Goal: Information Seeking & Learning: Learn about a topic

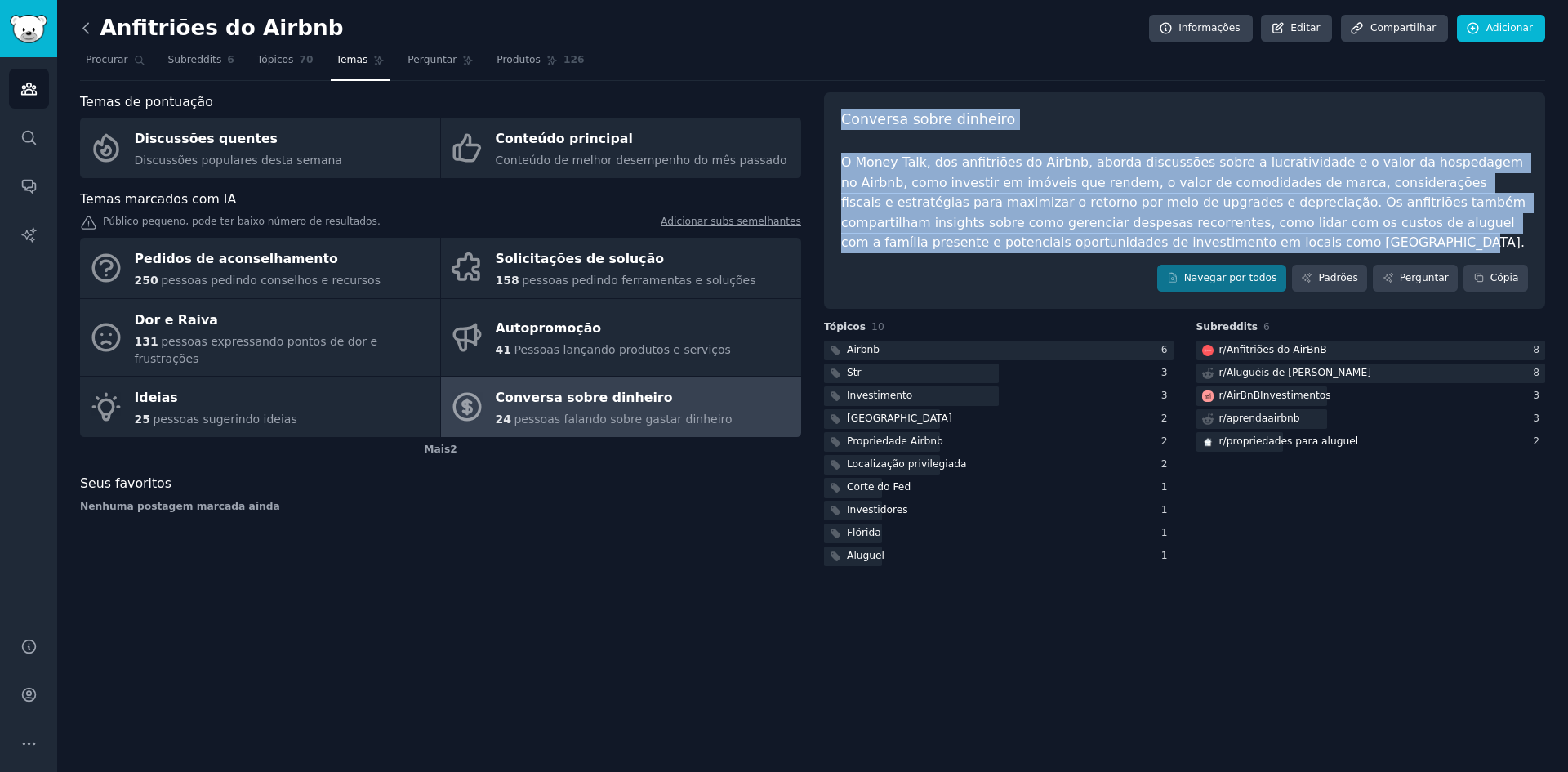
click at [84, 28] on icon at bounding box center [85, 28] width 5 height 10
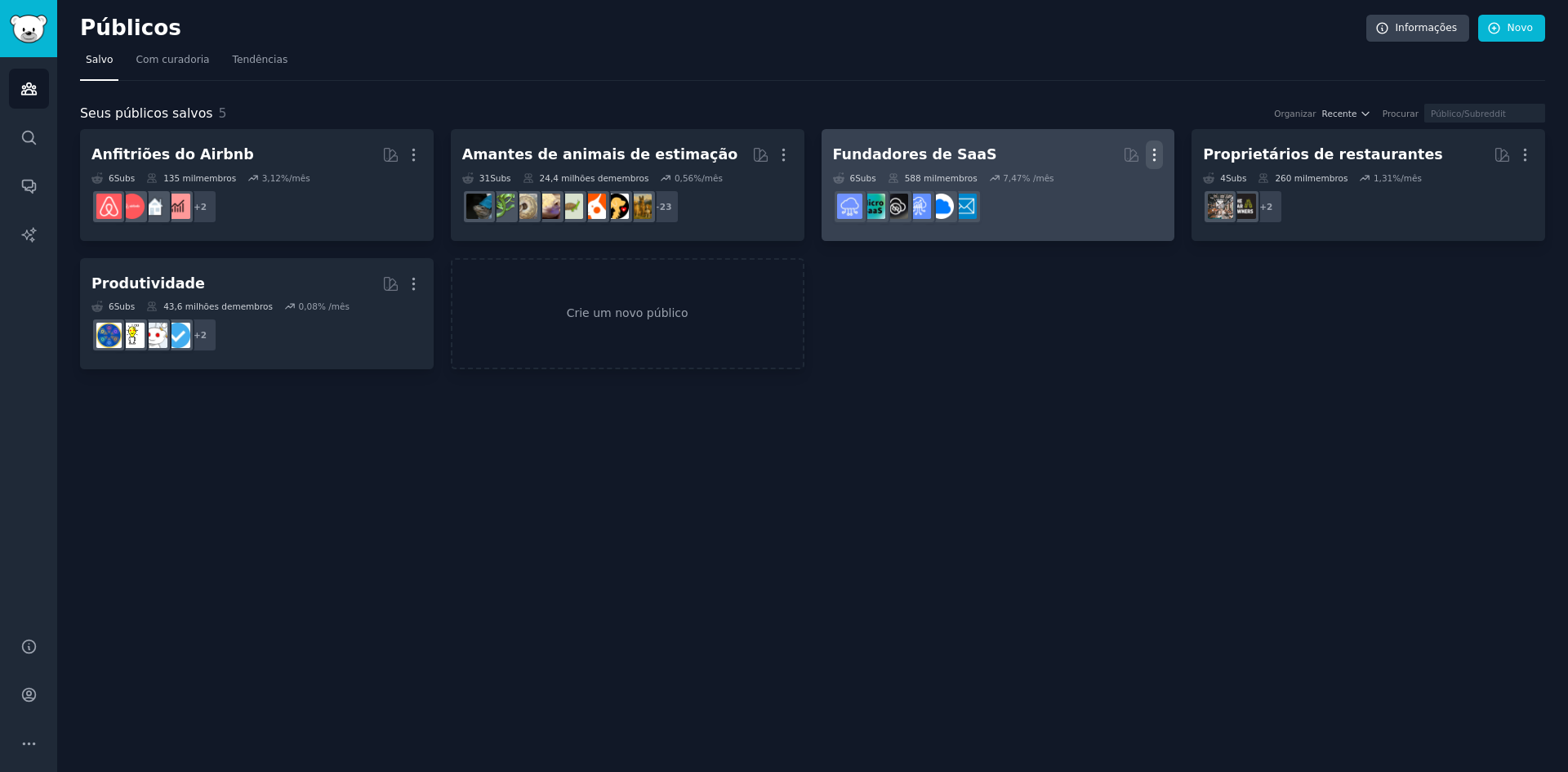
click at [1152, 146] on icon "button" at bounding box center [1154, 155] width 17 height 17
click at [1130, 188] on div "Delete" at bounding box center [1098, 189] width 78 height 35
click at [912, 146] on font "Fundadores de SaaS" at bounding box center [915, 154] width 164 height 16
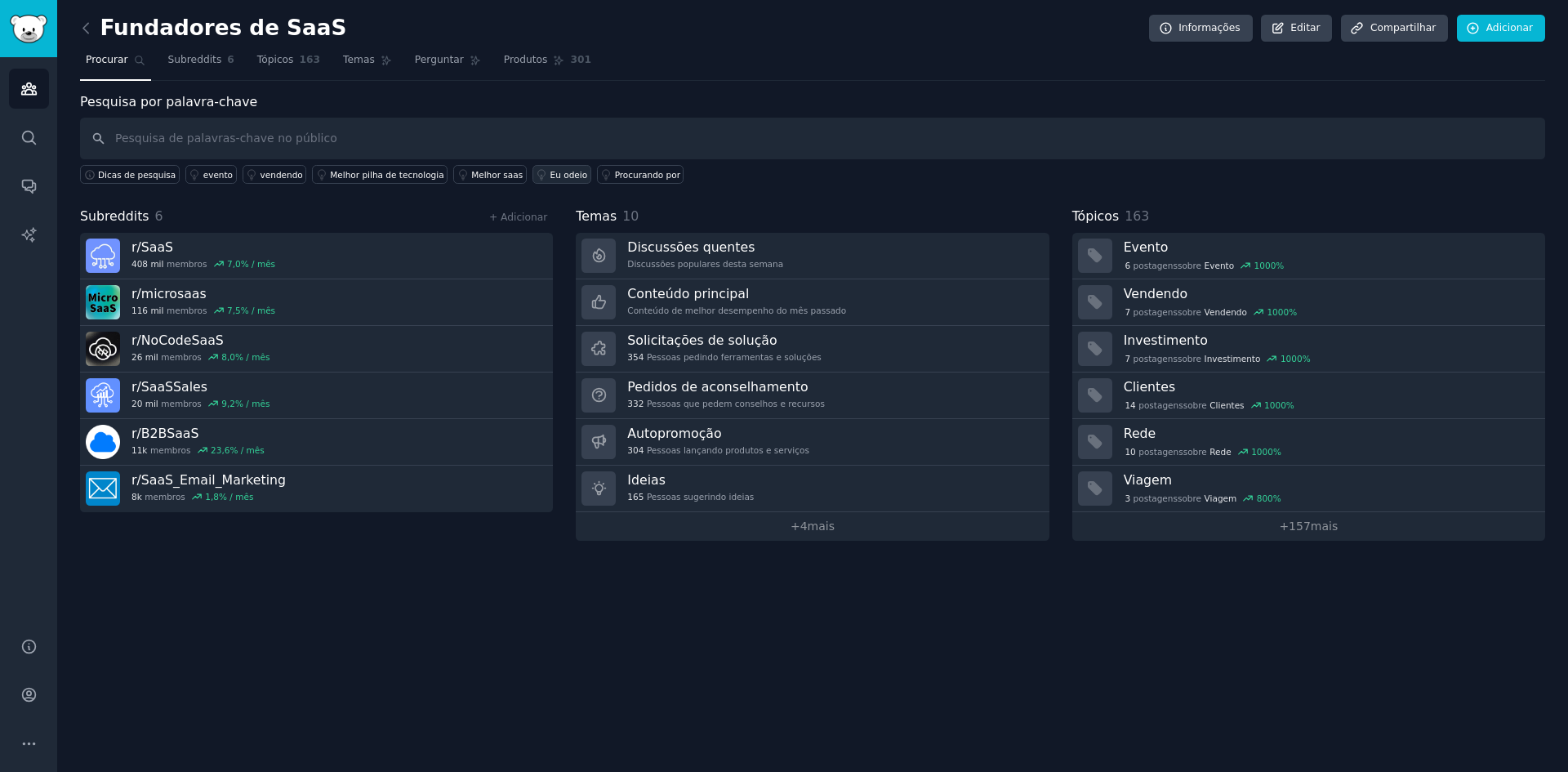
click at [550, 178] on font "Eu odeio" at bounding box center [568, 175] width 37 height 10
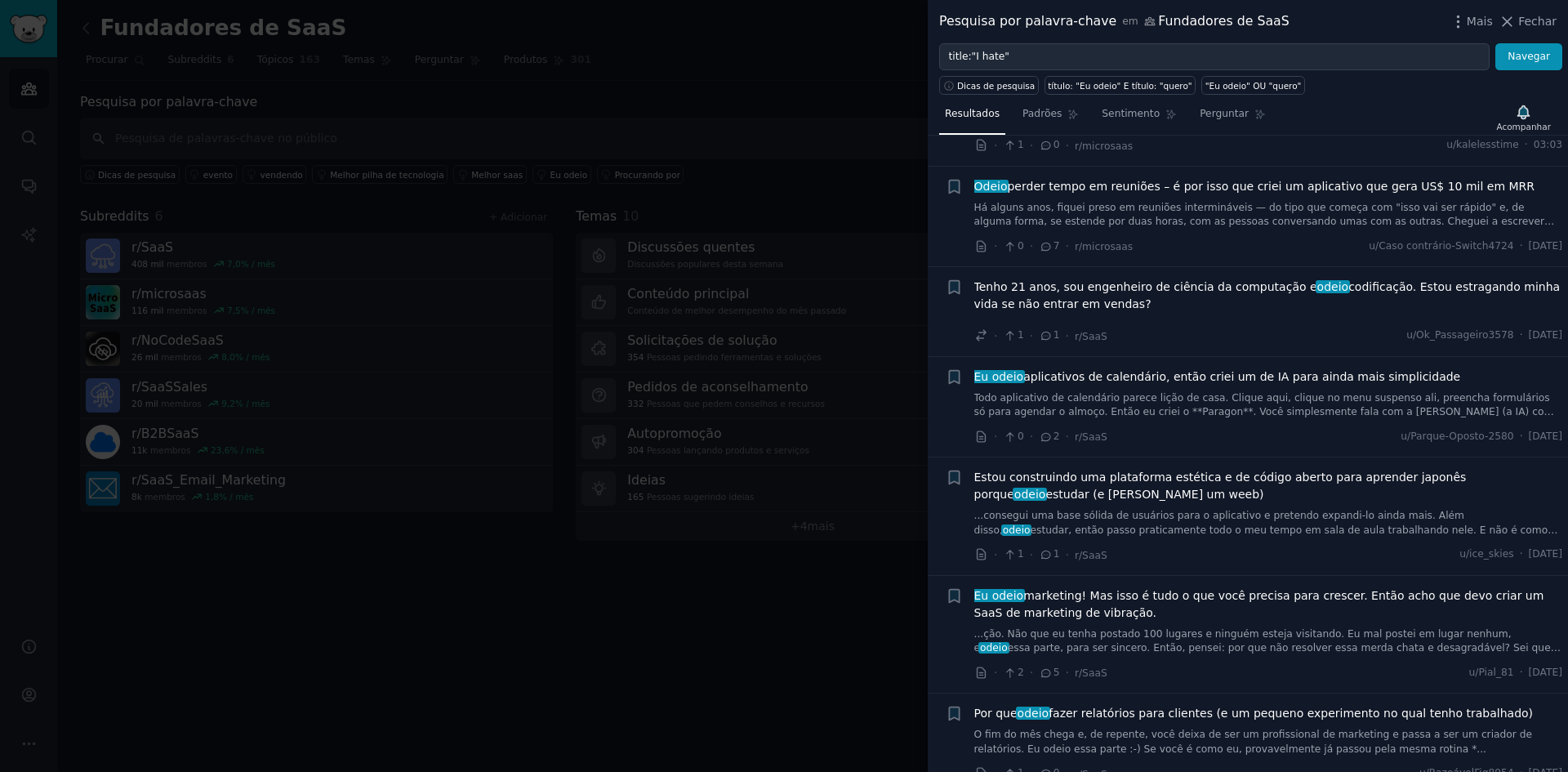
scroll to position [163, 0]
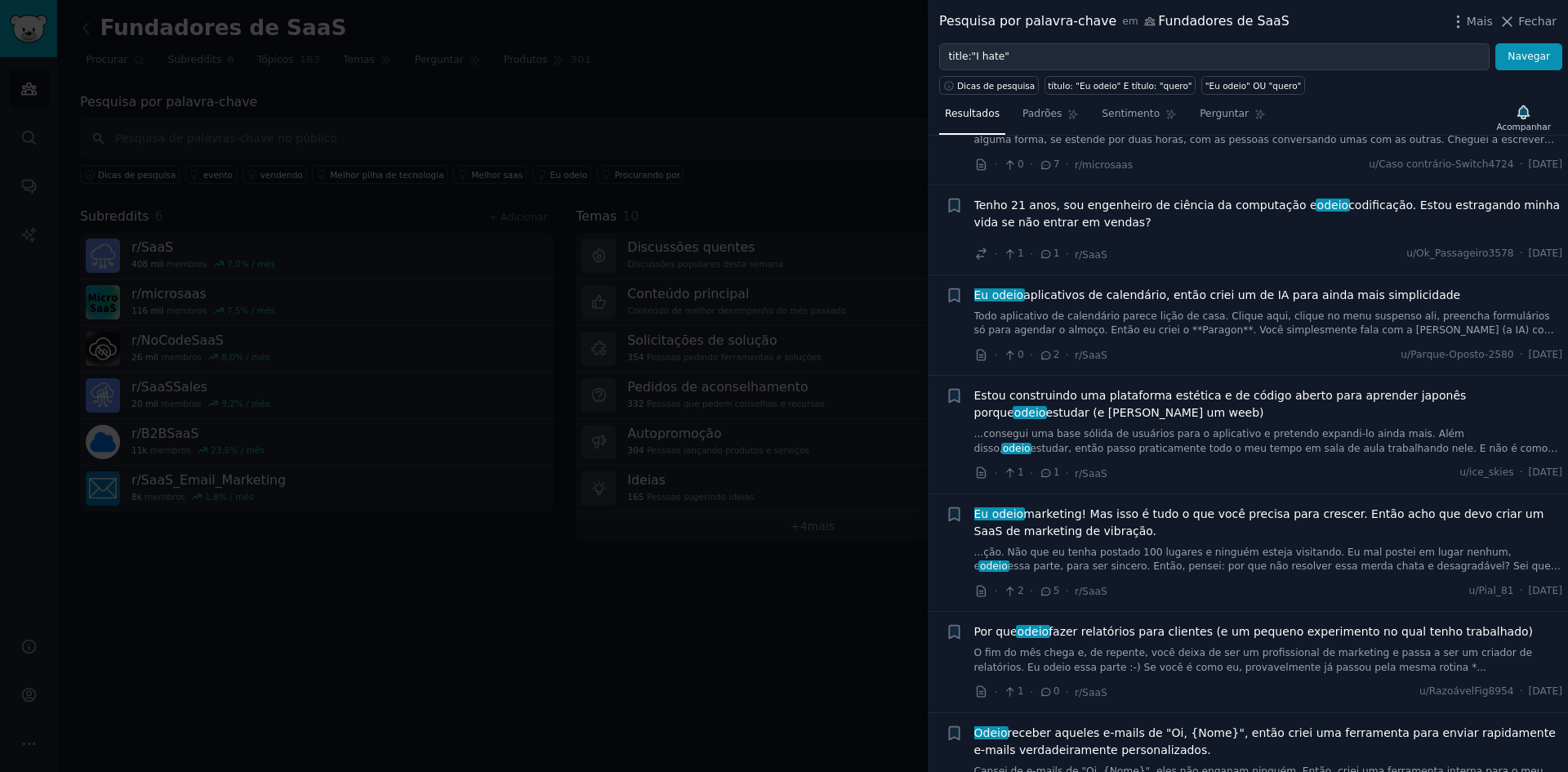
click at [1101, 294] on font "aplicativos de calendário, então criei um de IA para ainda mais simplicidade" at bounding box center [1242, 295] width 437 height 13
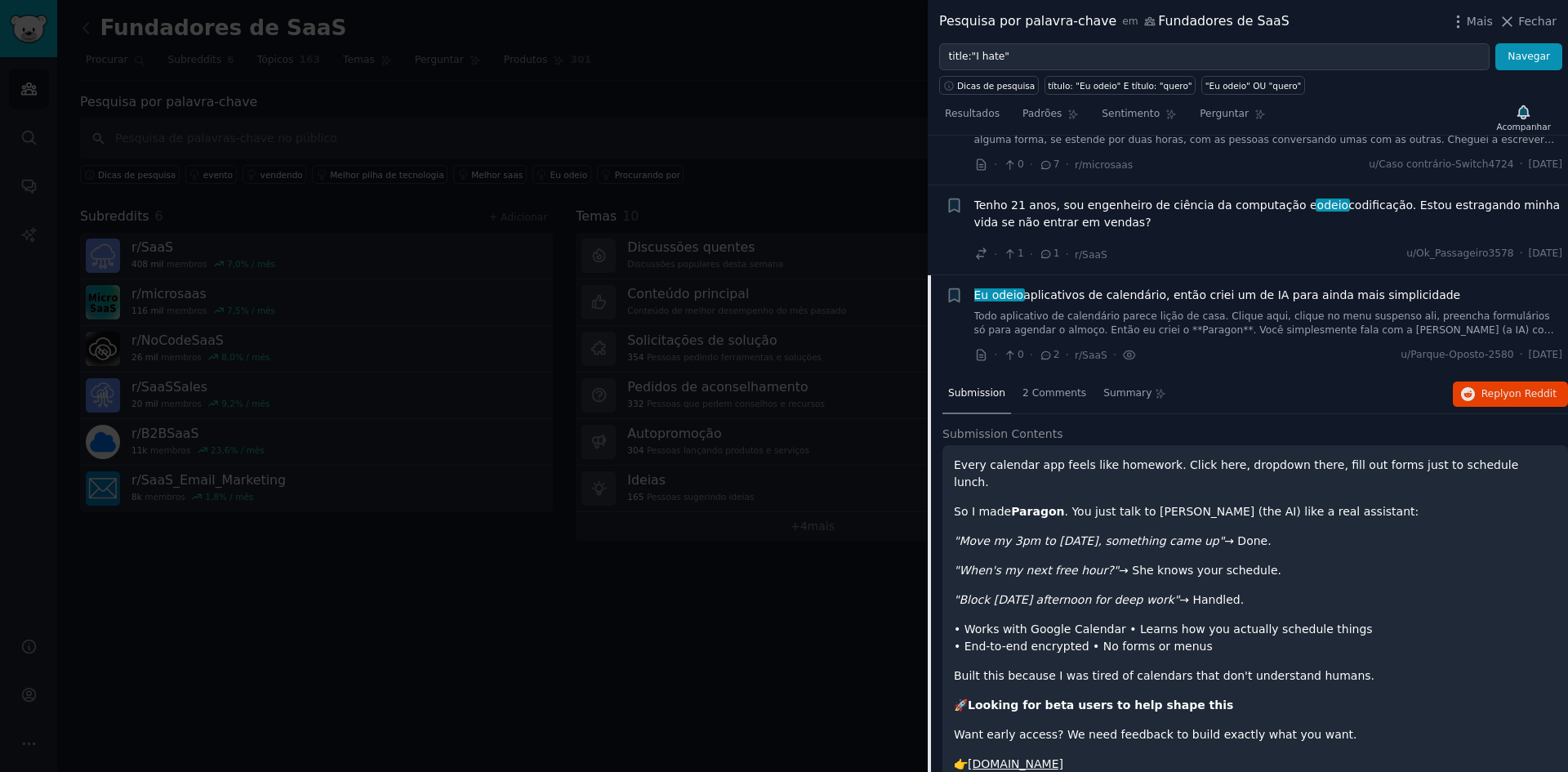
scroll to position [303, 0]
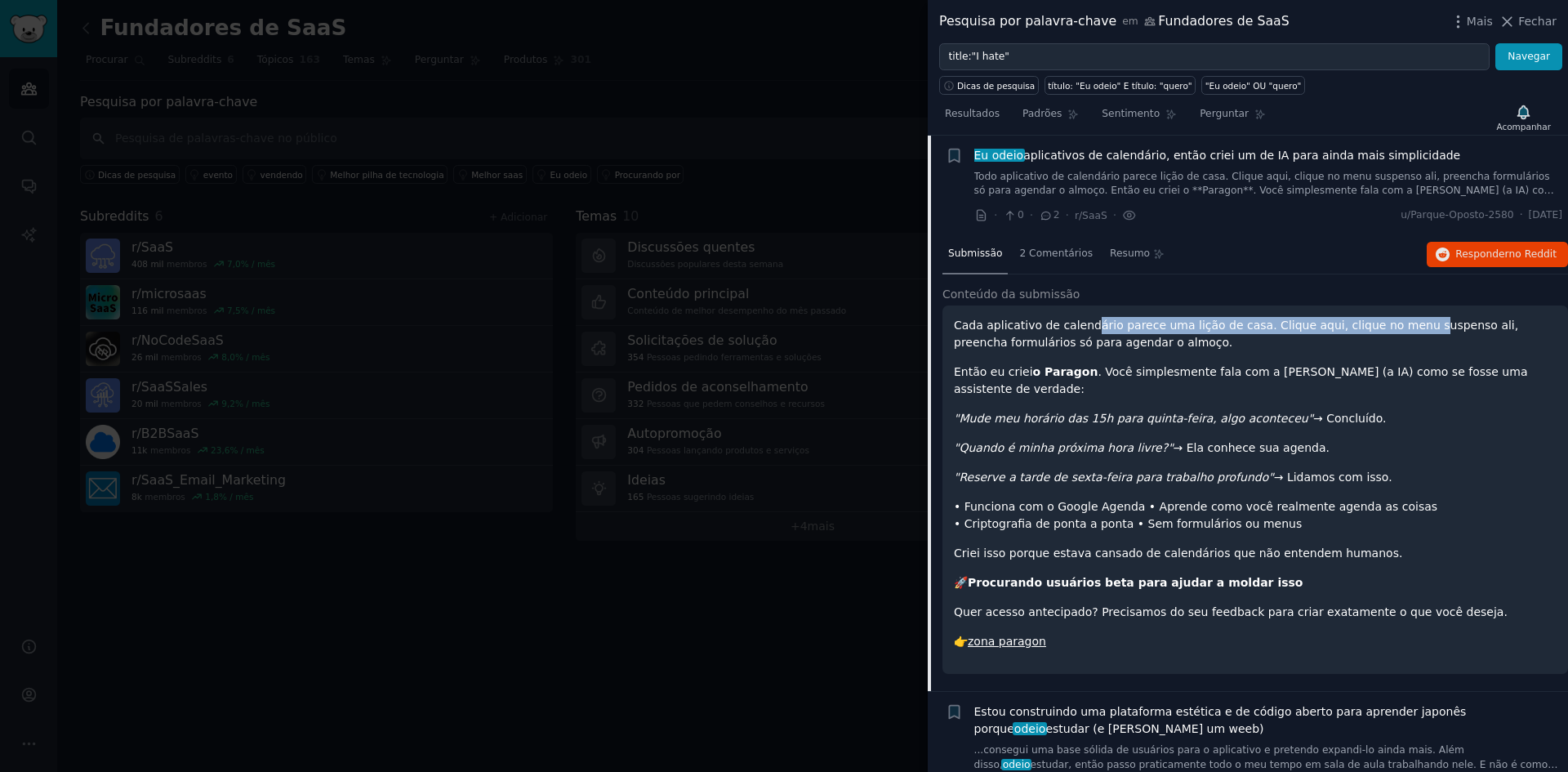
drag, startPoint x: 1081, startPoint y: 319, endPoint x: 1386, endPoint y: 326, distance: 305.1
click at [1386, 326] on font "Cada aplicativo de calendário parece uma lição de casa. Clique aqui, clique no …" at bounding box center [1236, 333] width 565 height 30
drag, startPoint x: 1401, startPoint y: 329, endPoint x: 1428, endPoint y: 330, distance: 27.0
click at [1428, 330] on font "Cada aplicativo de calendário parece uma lição de casa. Clique aqui, clique no …" at bounding box center [1236, 333] width 565 height 30
drag, startPoint x: 1025, startPoint y: 373, endPoint x: 1085, endPoint y: 380, distance: 60.4
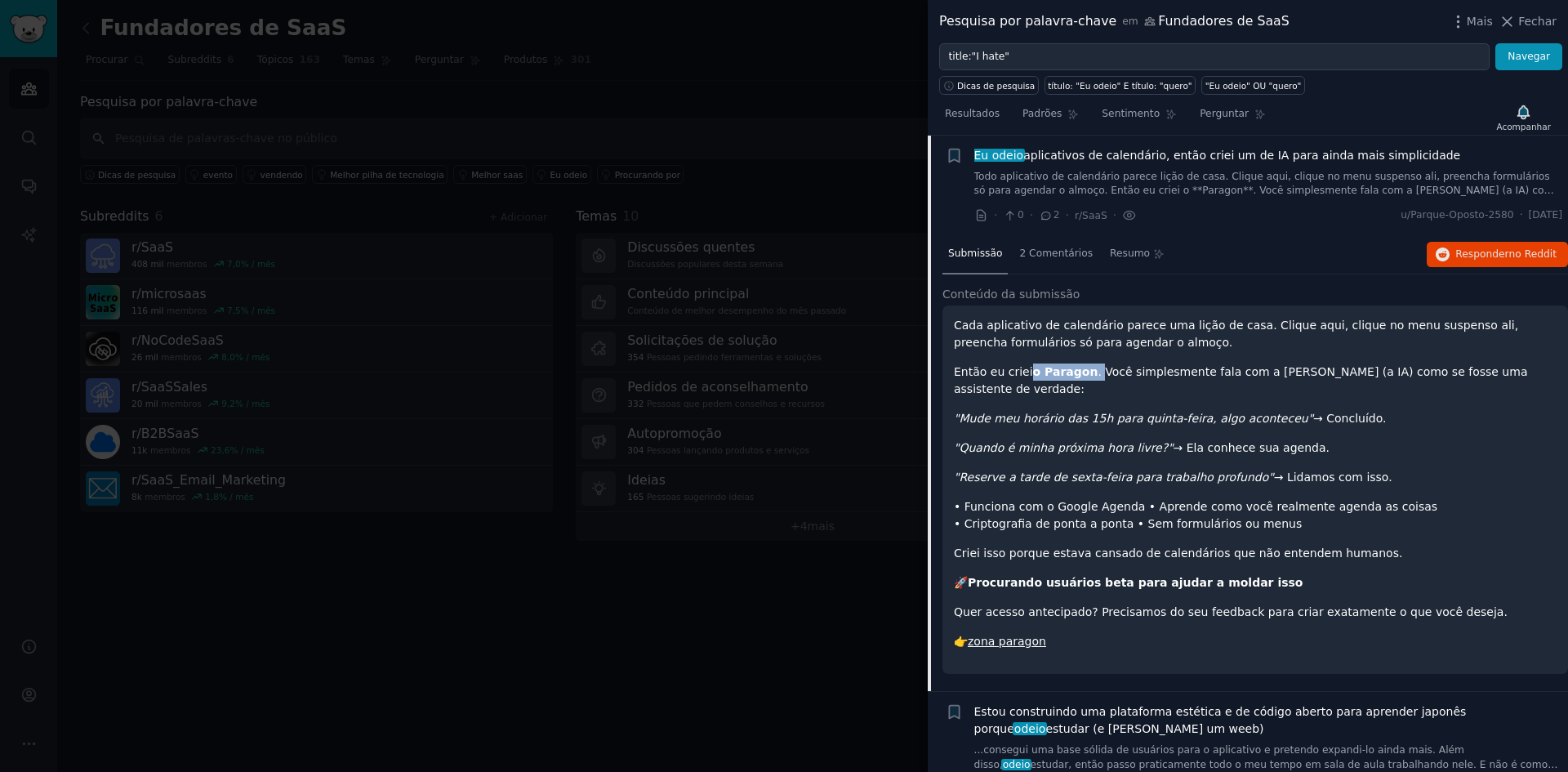
click at [1085, 380] on p "Então eu criei o Paragon . Você simplesmente fala com a [PERSON_NAME] (a IA) co…" at bounding box center [1255, 380] width 603 height 35
drag, startPoint x: 1123, startPoint y: 379, endPoint x: 1243, endPoint y: 374, distance: 120.1
click at [1243, 374] on font ". Você simplesmente fala com a [PERSON_NAME] (a IA) como se fosse uma assistent…" at bounding box center [1240, 379] width 573 height 30
click at [1281, 374] on font ". Você simplesmente fala com a [PERSON_NAME] (a IA) como se fosse uma assistent…" at bounding box center [1240, 379] width 573 height 30
drag, startPoint x: 1320, startPoint y: 372, endPoint x: 1482, endPoint y: 379, distance: 162.2
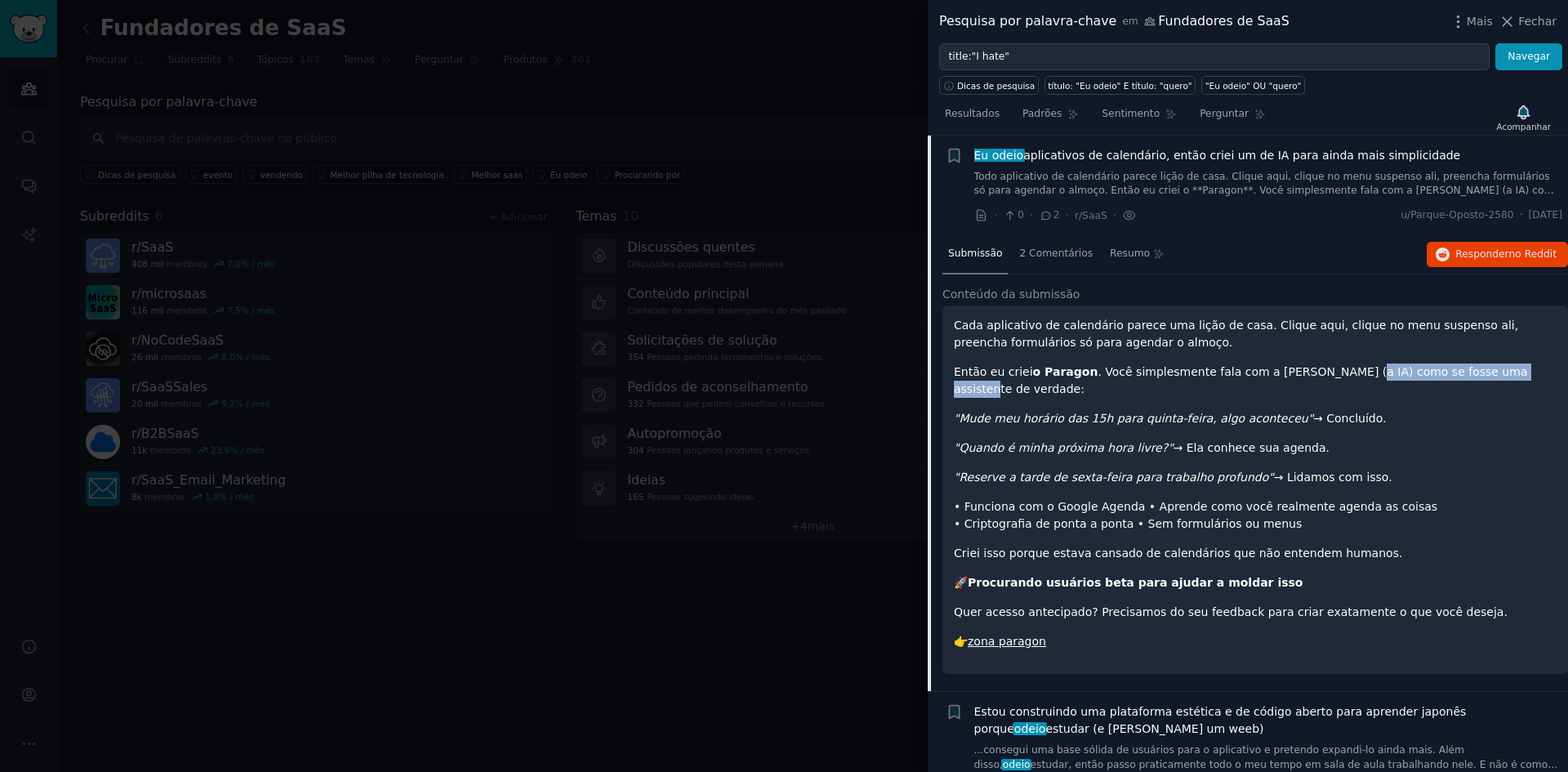
click at [1482, 379] on font ". Você simplesmente fala com a [PERSON_NAME] (a IA) como se fosse uma assistent…" at bounding box center [1240, 379] width 573 height 30
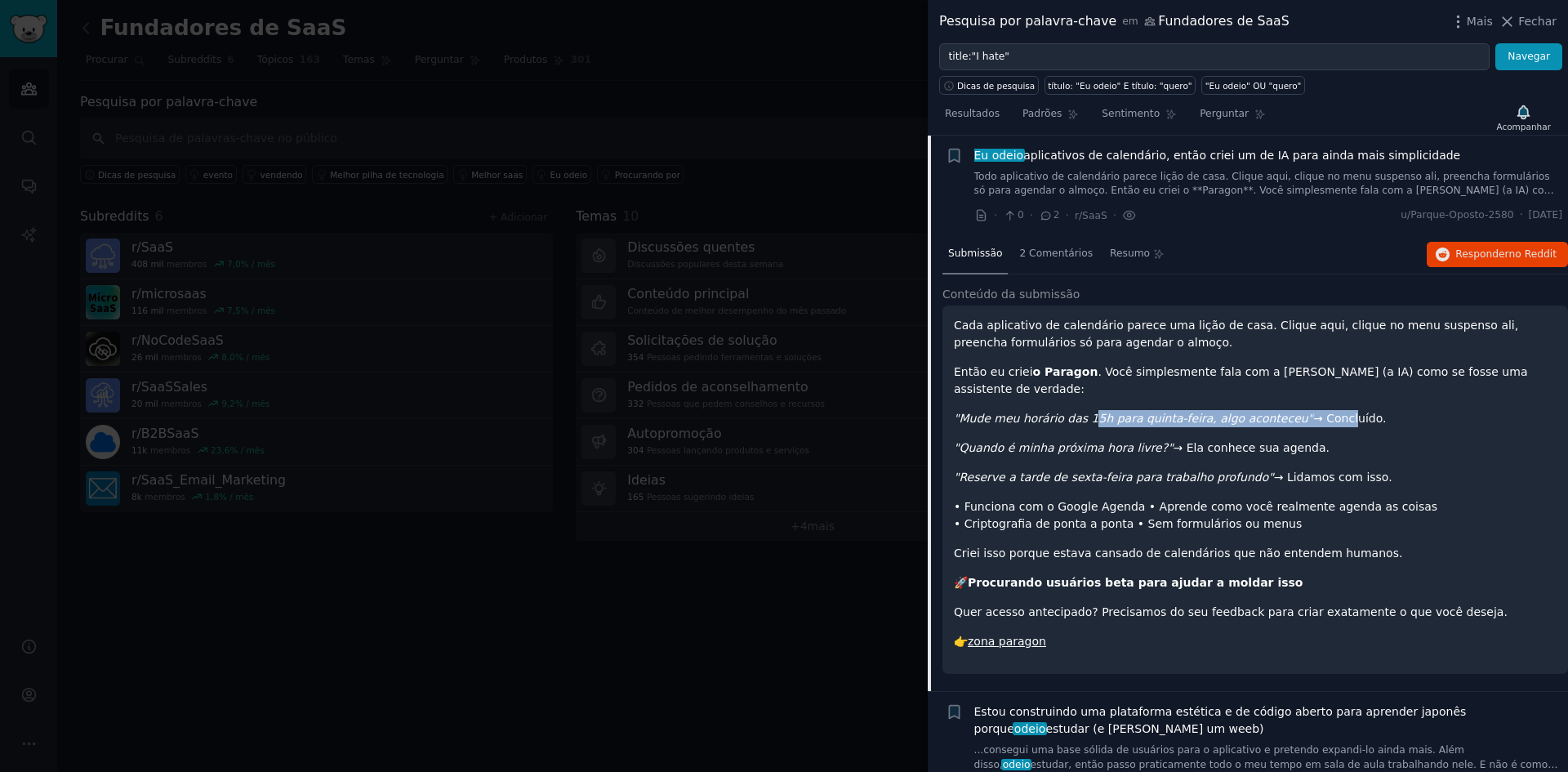
drag, startPoint x: 1081, startPoint y: 399, endPoint x: 1303, endPoint y: 404, distance: 222.1
click at [1303, 410] on p ""Mude meu horário das 15h para quinta-feira, algo aconteceu" → Concluído." at bounding box center [1255, 419] width 603 height 17
drag, startPoint x: 1057, startPoint y: 430, endPoint x: 1175, endPoint y: 434, distance: 118.1
click at [1175, 440] on p ""Quando é minha próxima hora livre?" → Ela conhece sua agenda." at bounding box center [1255, 448] width 603 height 17
click at [1007, 635] on font "zona paragon" at bounding box center [1007, 641] width 79 height 13
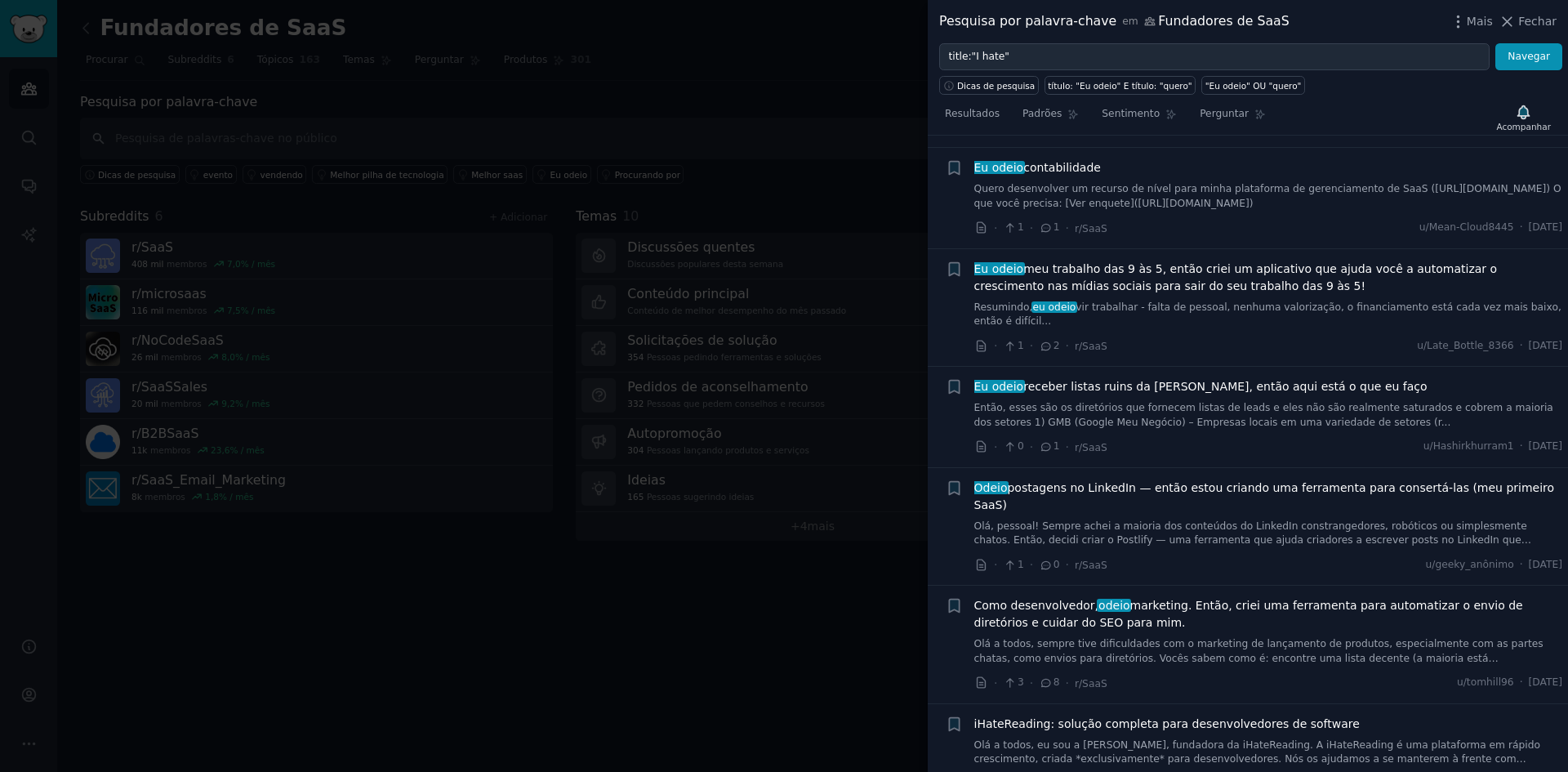
scroll to position [1528, 0]
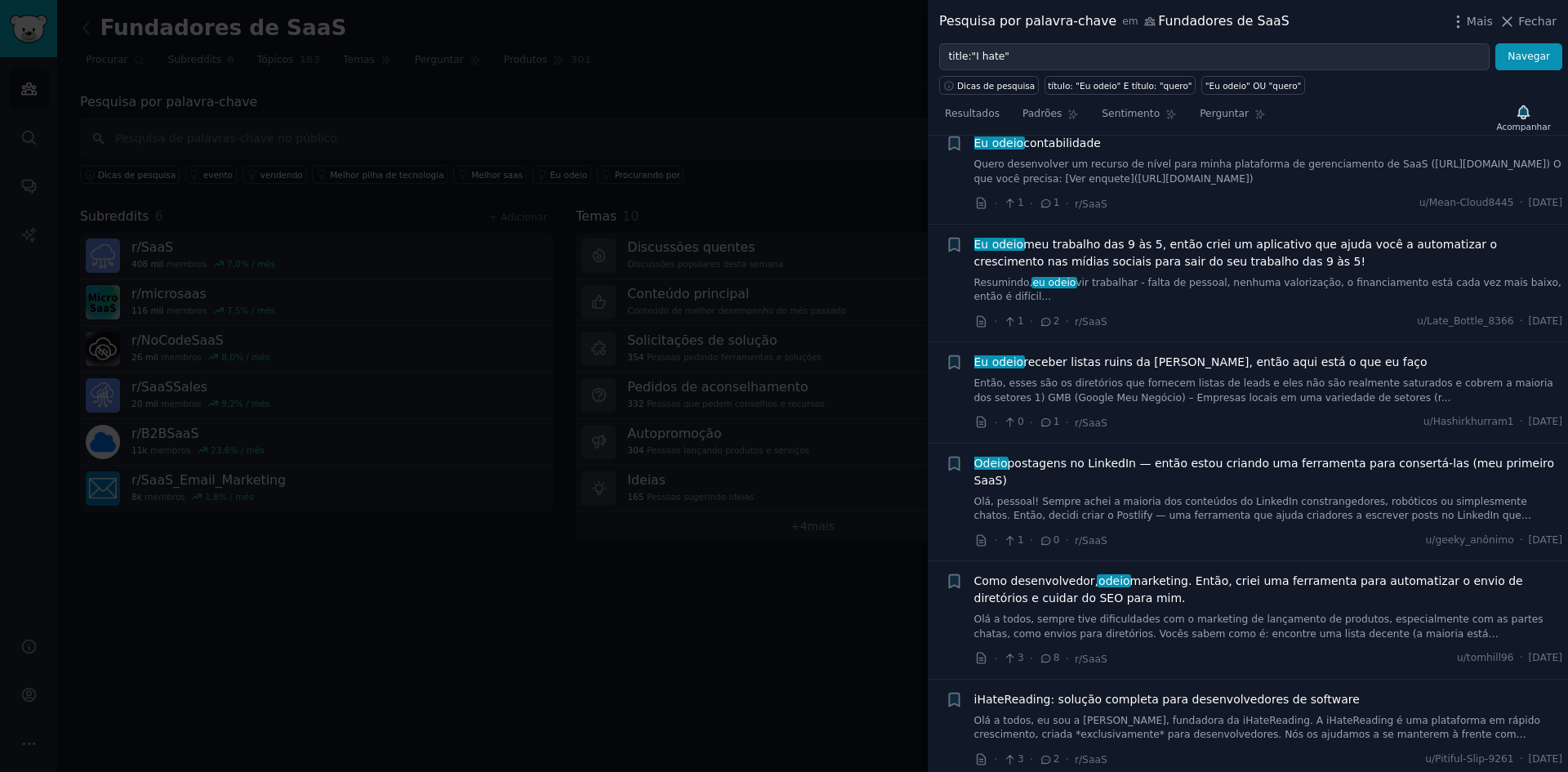
click at [1227, 495] on font "Olá, pessoal! Sempre achei a maioria dos conteúdos do LinkedIn constrangedores,…" at bounding box center [1253, 516] width 558 height 40
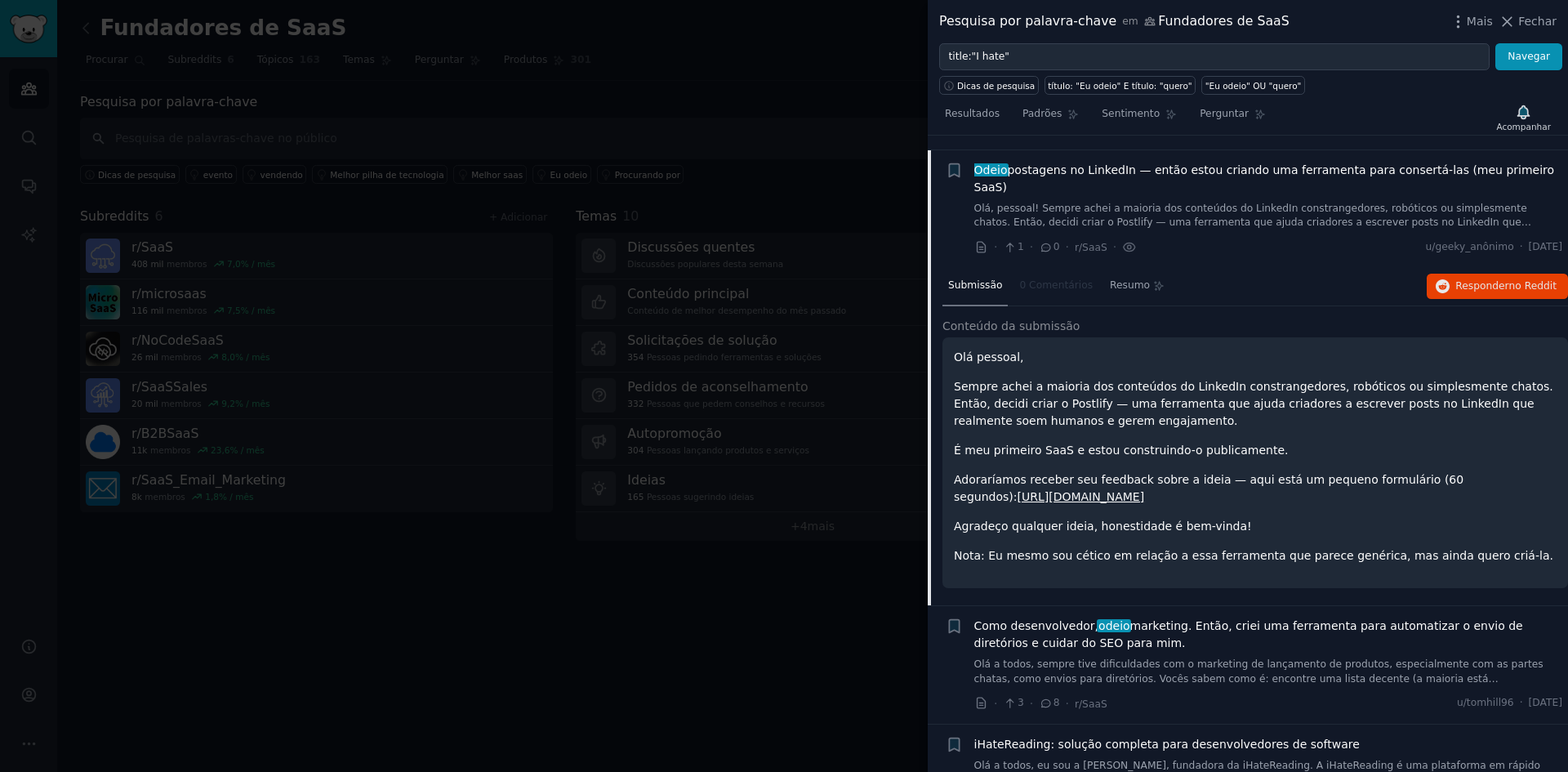
scroll to position [1447, 0]
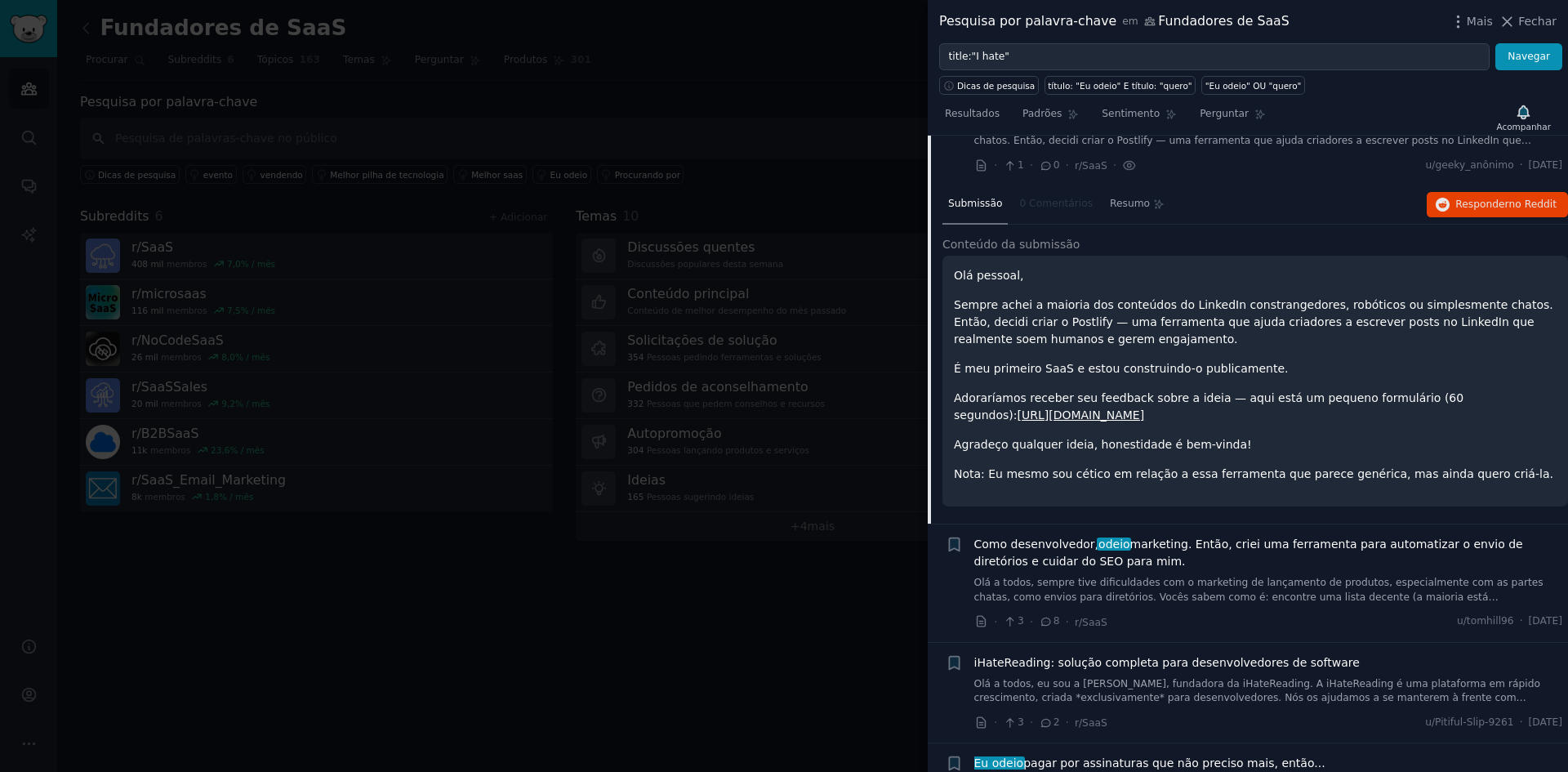
click at [1057, 408] on font "[URL][DOMAIN_NAME]" at bounding box center [1080, 415] width 128 height 13
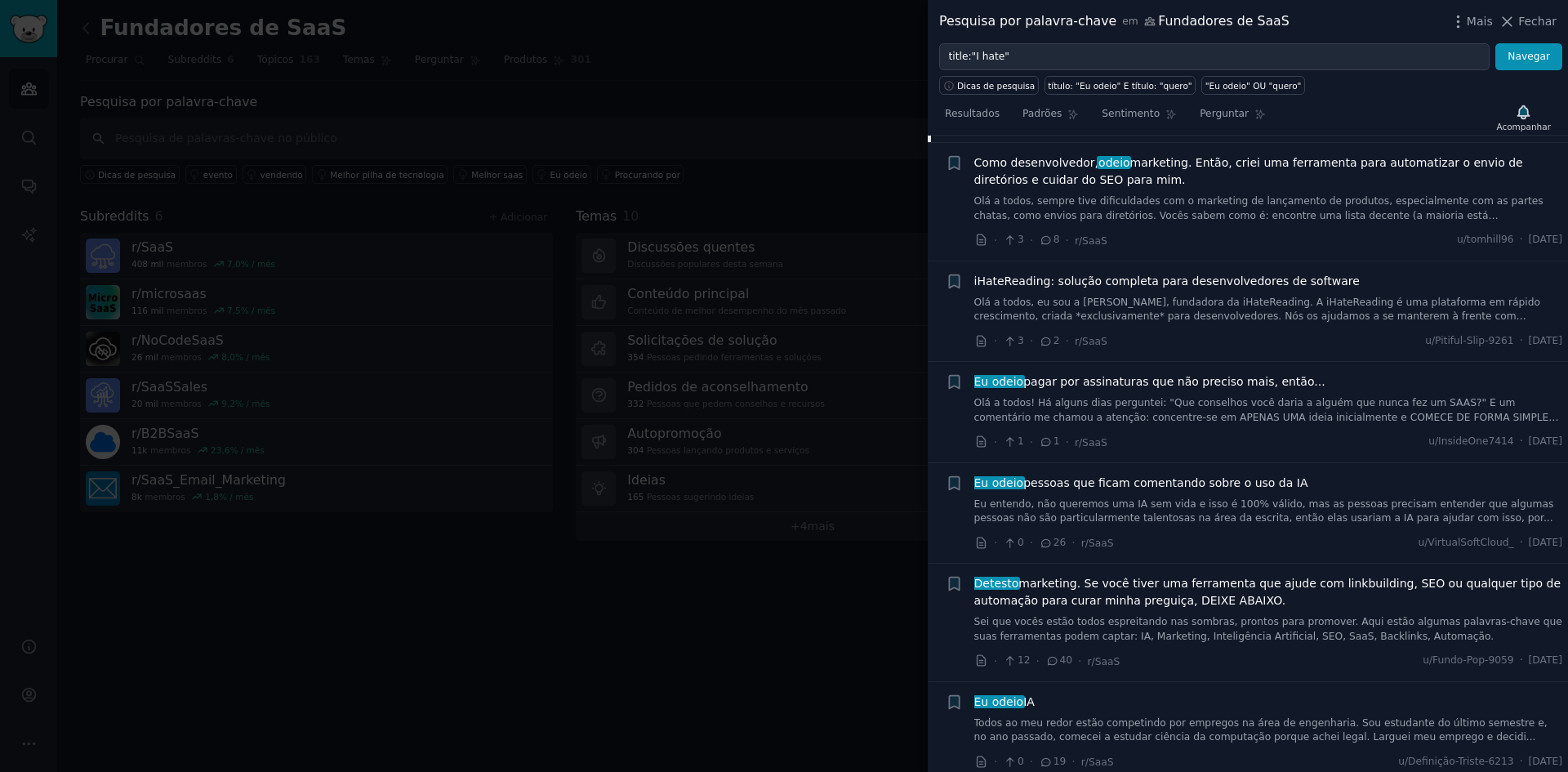
scroll to position [1855, 0]
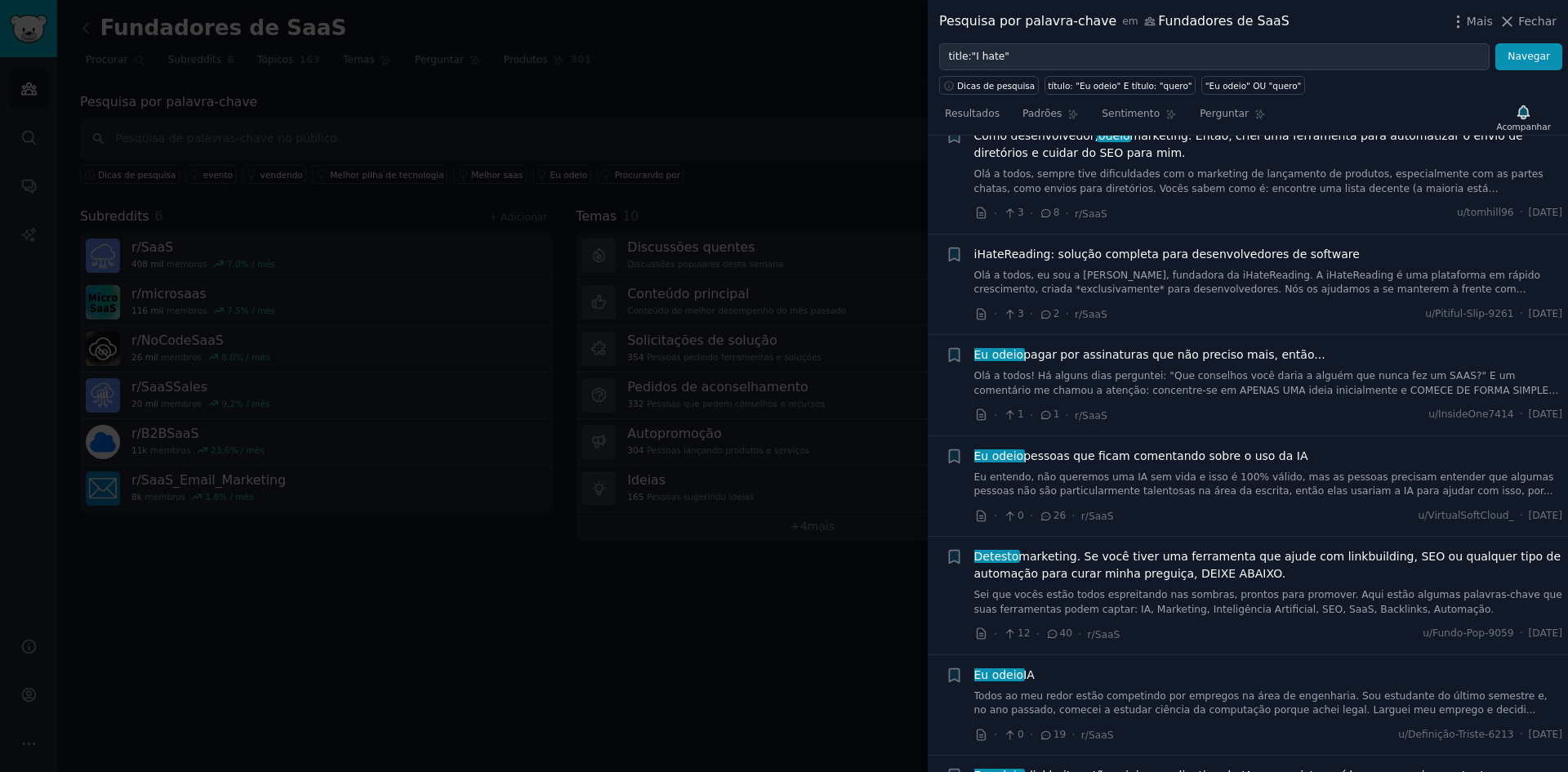
click at [684, 609] on div at bounding box center [784, 386] width 1568 height 772
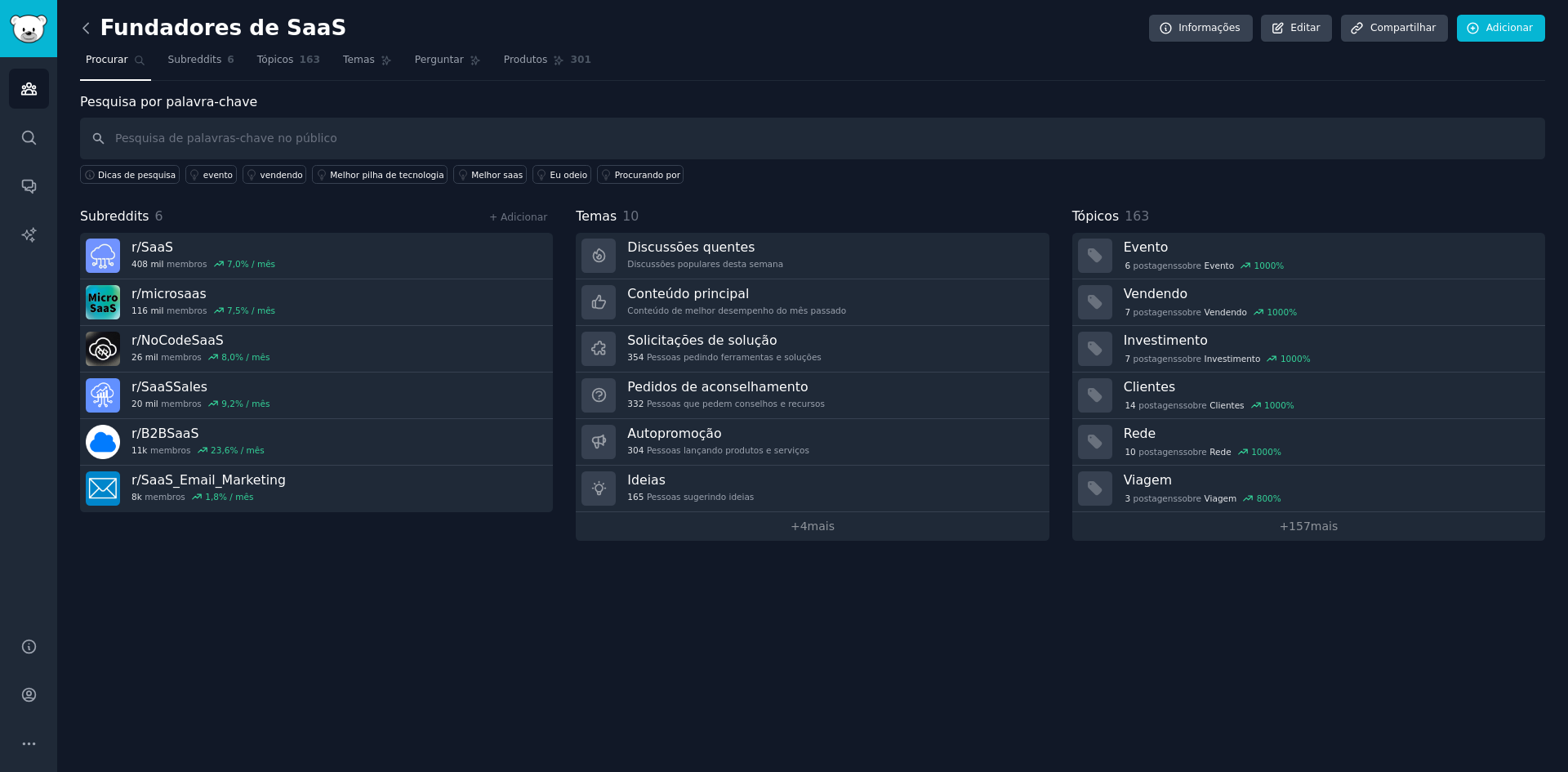
click at [84, 24] on icon at bounding box center [86, 28] width 17 height 17
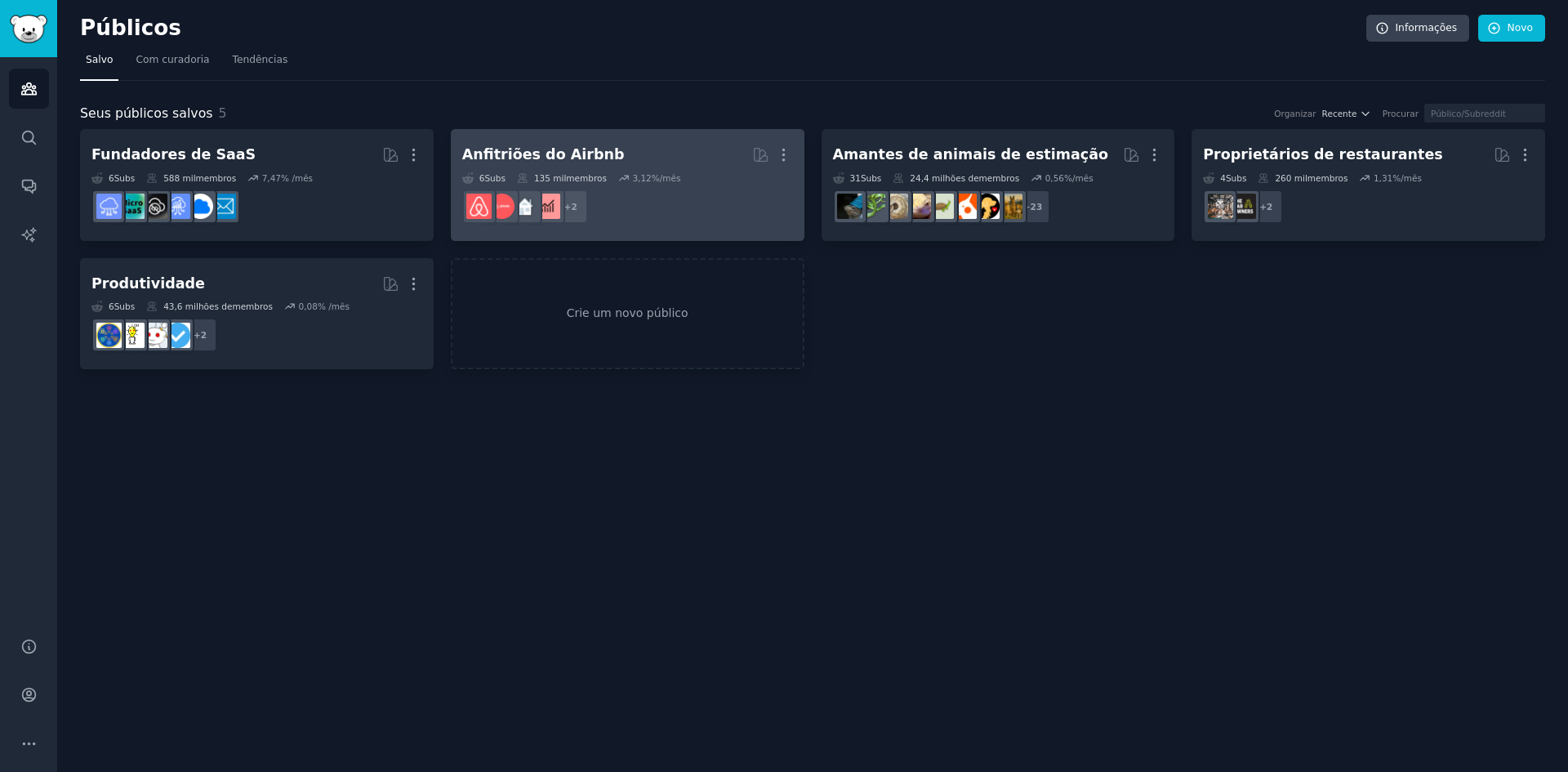
click at [594, 157] on h2 "Anfitriões do Airbnb Mais" at bounding box center [627, 155] width 330 height 29
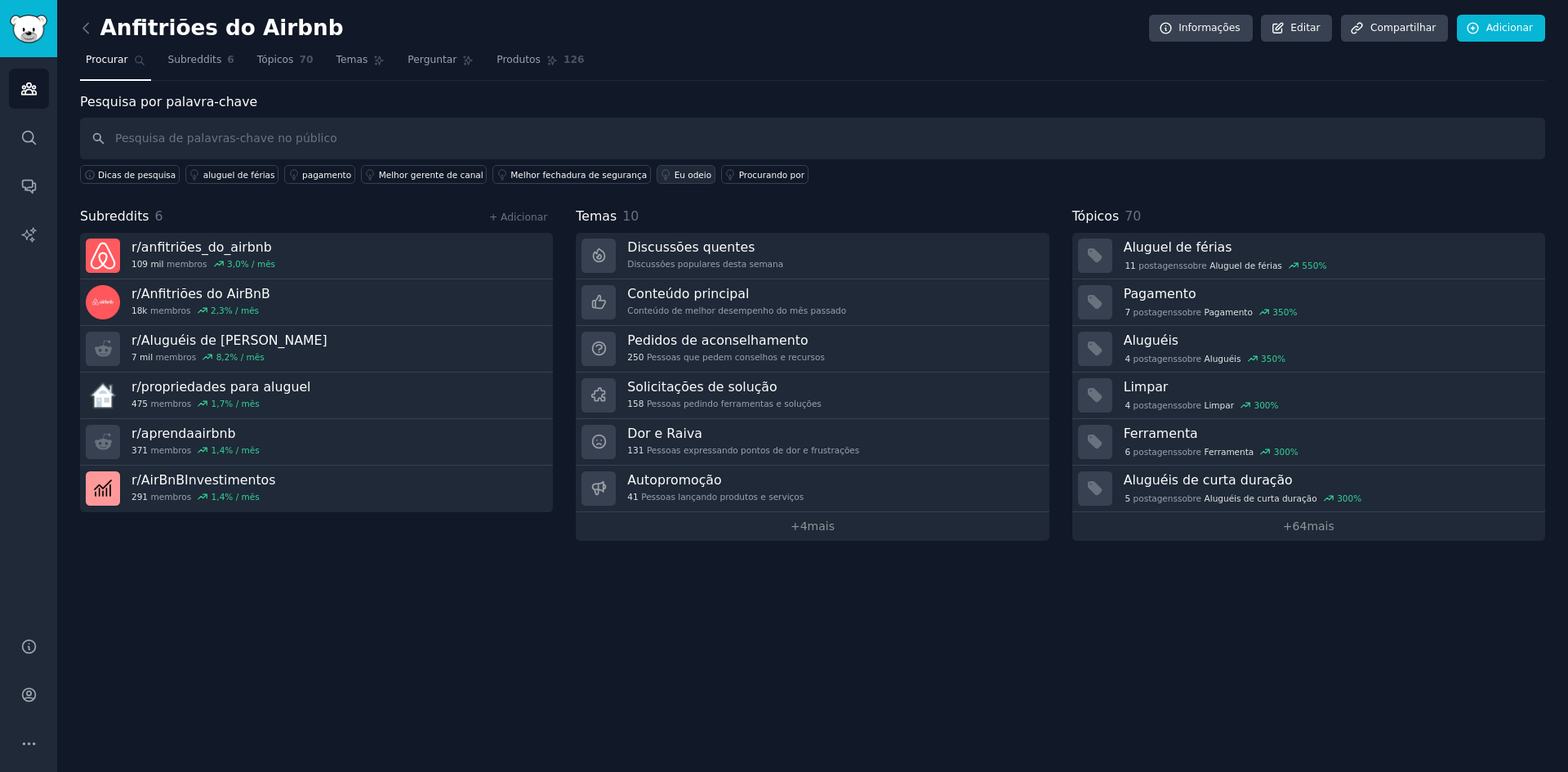
click at [675, 172] on font "Eu odeio" at bounding box center [693, 175] width 37 height 10
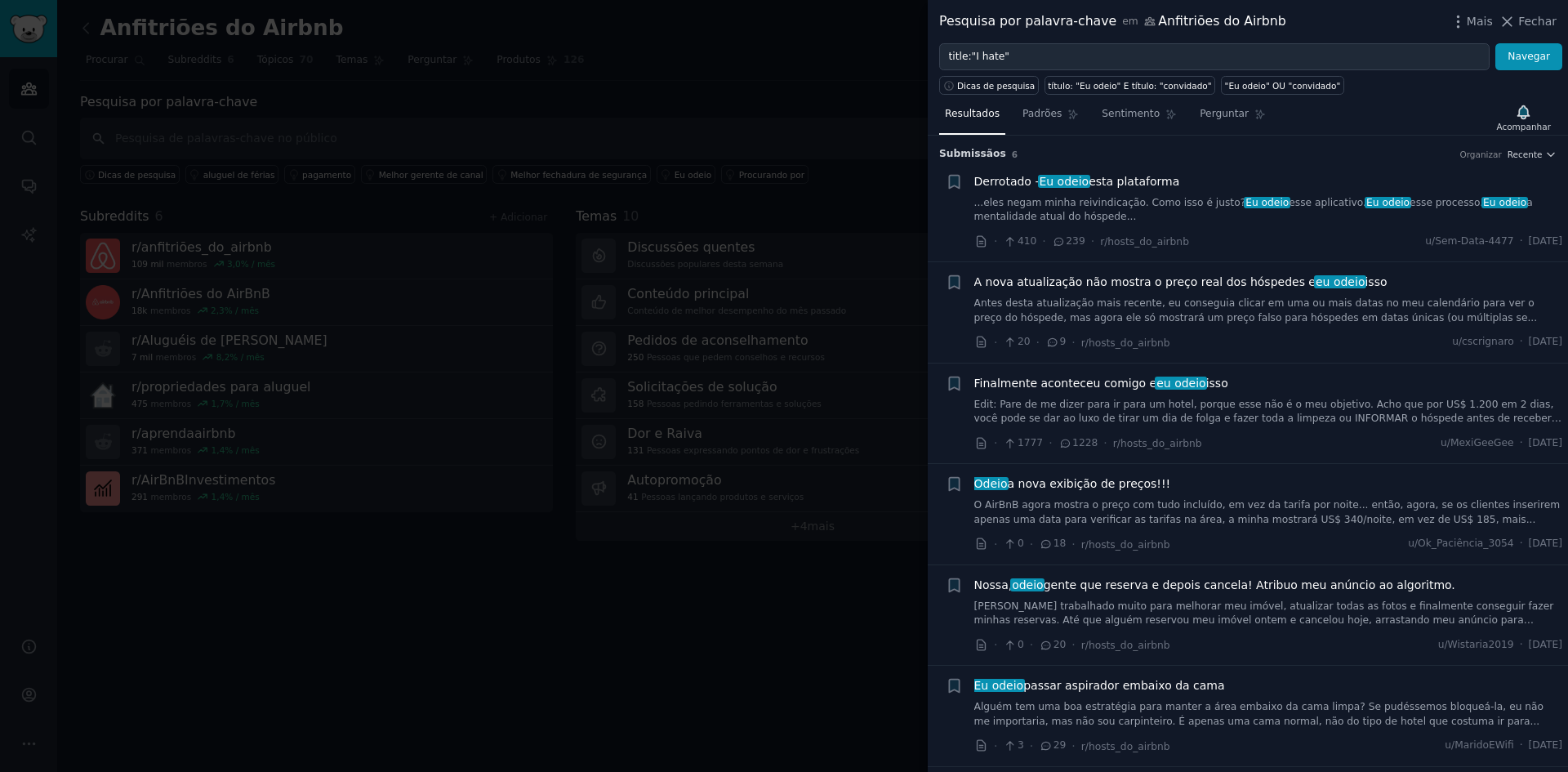
click at [833, 614] on div at bounding box center [784, 386] width 1568 height 772
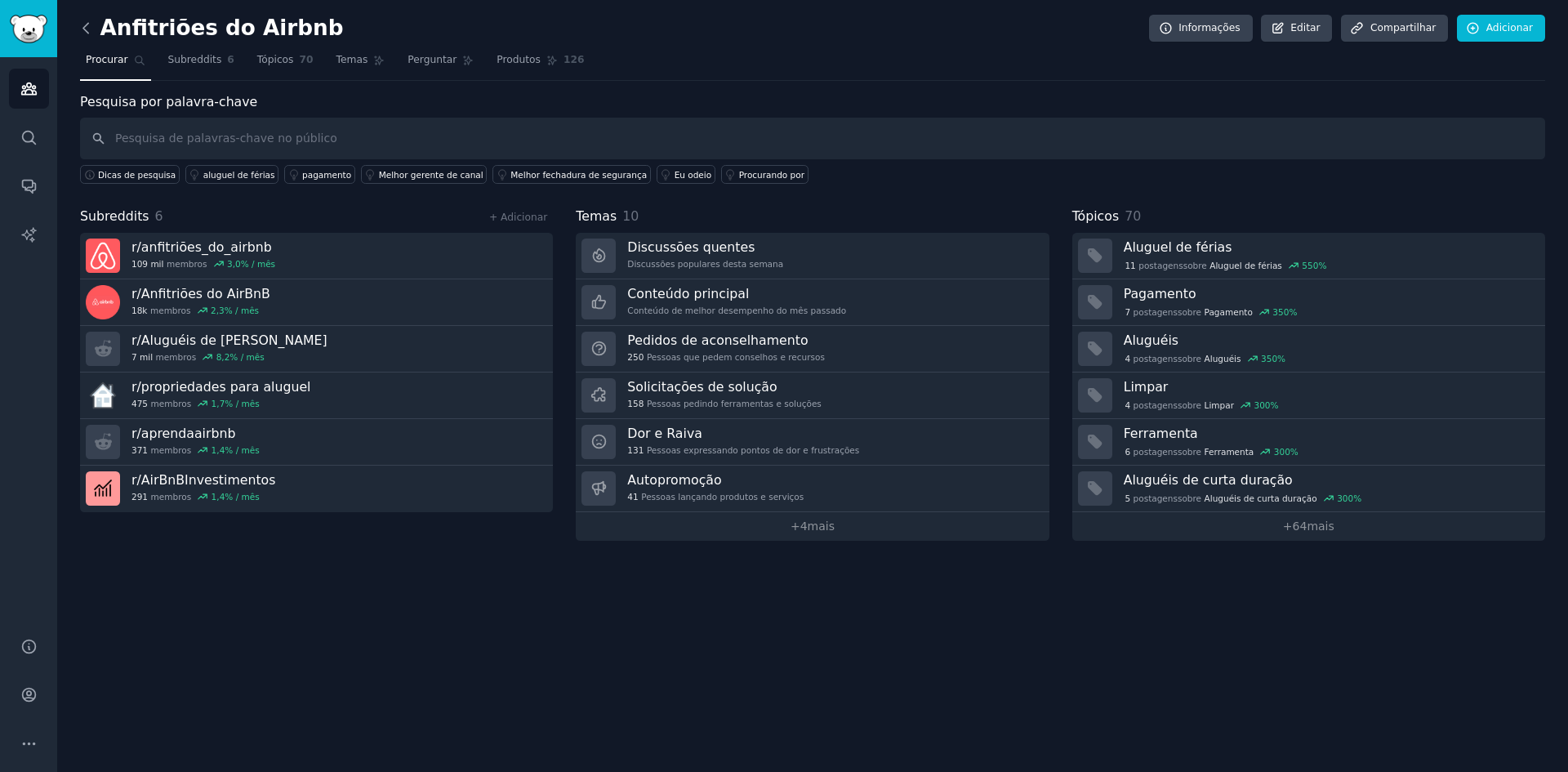
click at [81, 26] on icon at bounding box center [86, 28] width 17 height 17
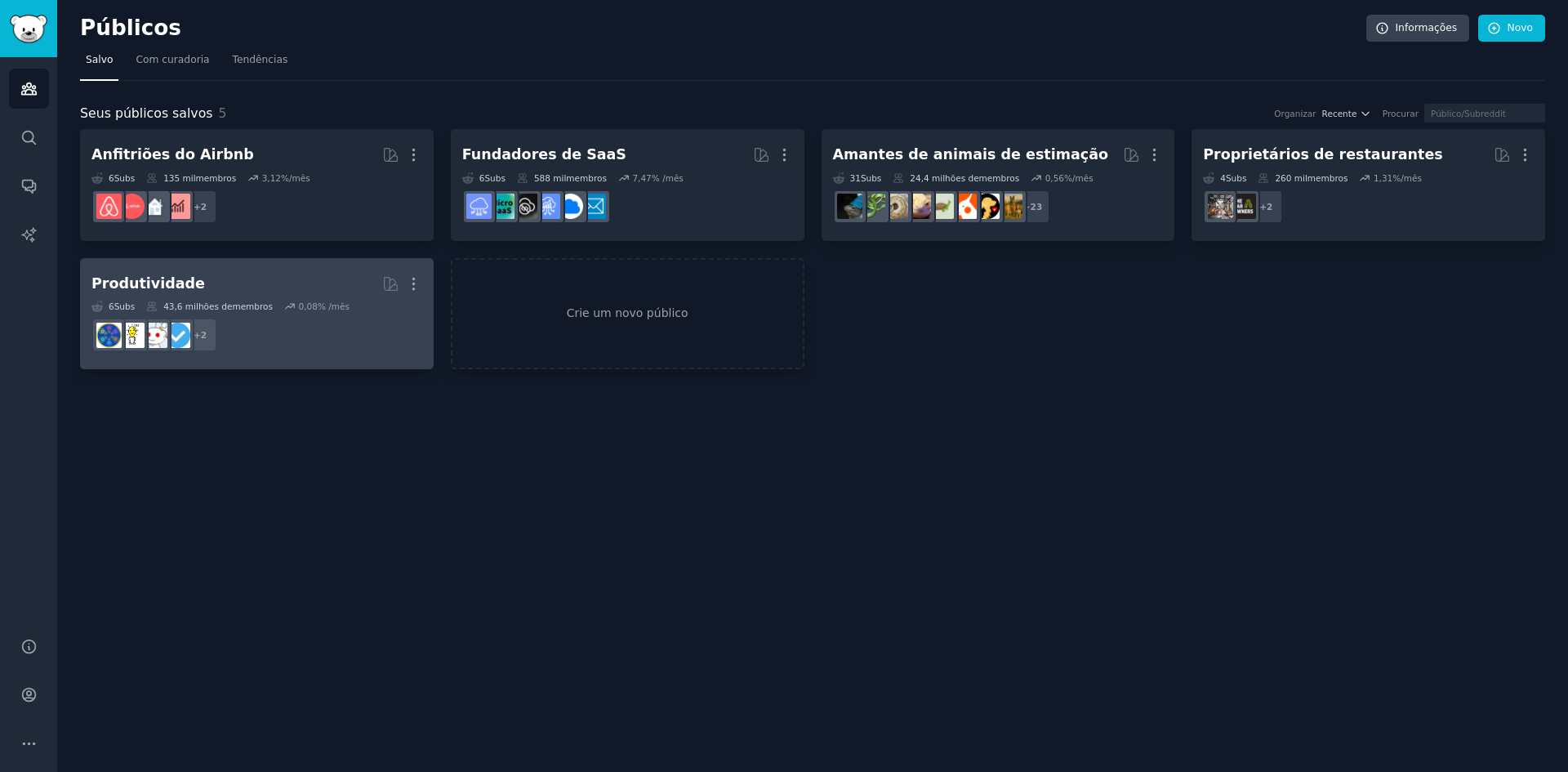
click at [262, 266] on link "Produtividade Mais 6 Subs ​ 43,6 milhões de membros 0,08 % /mês + 2" at bounding box center [256, 314] width 353 height 112
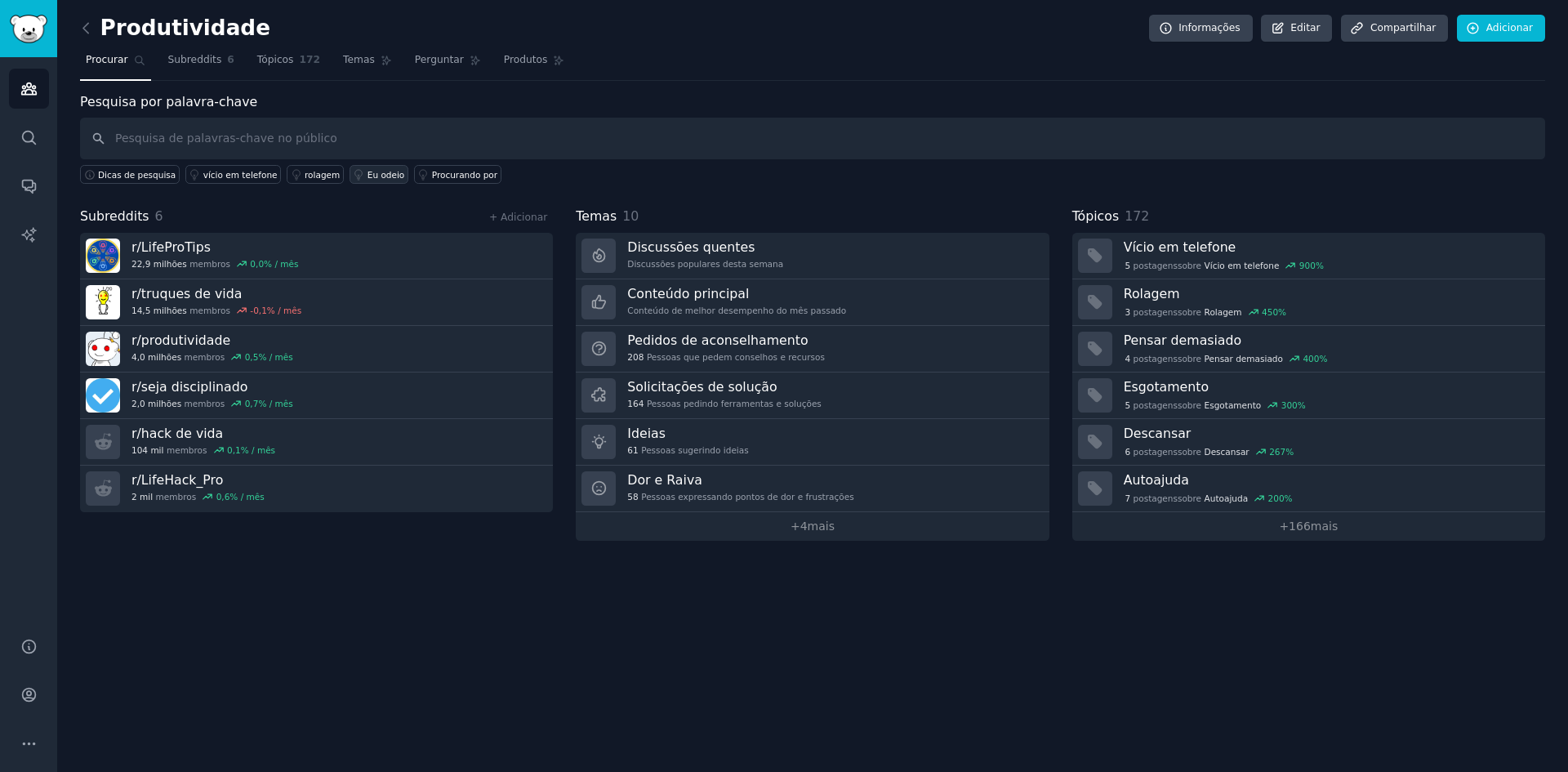
click at [368, 178] on font "Eu odeio" at bounding box center [386, 175] width 37 height 10
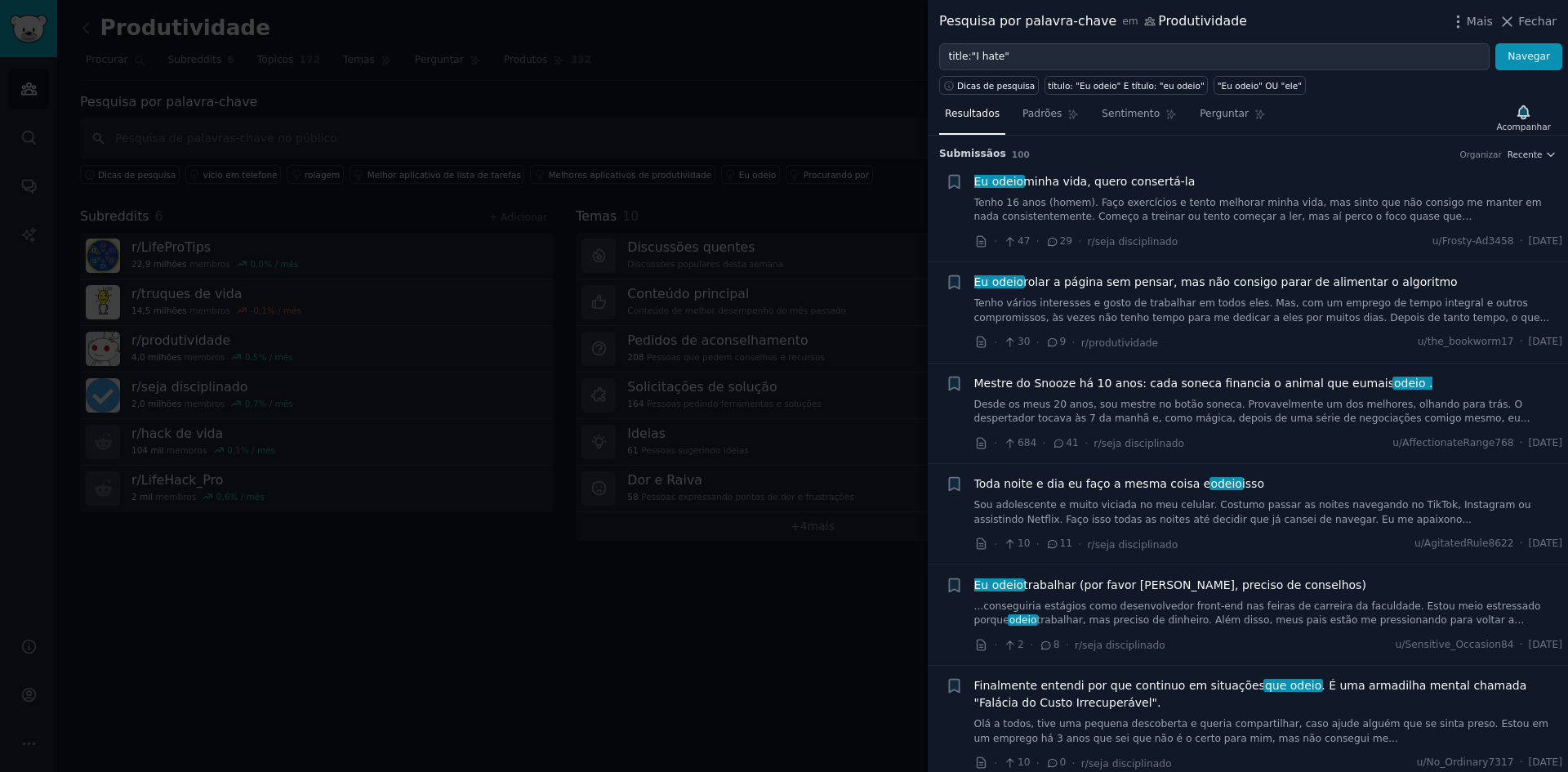
click at [1036, 418] on font "Desde os meus 20 anos, sou mestre no botão soneca. Provavelmente um dos melhore…" at bounding box center [1252, 411] width 556 height 26
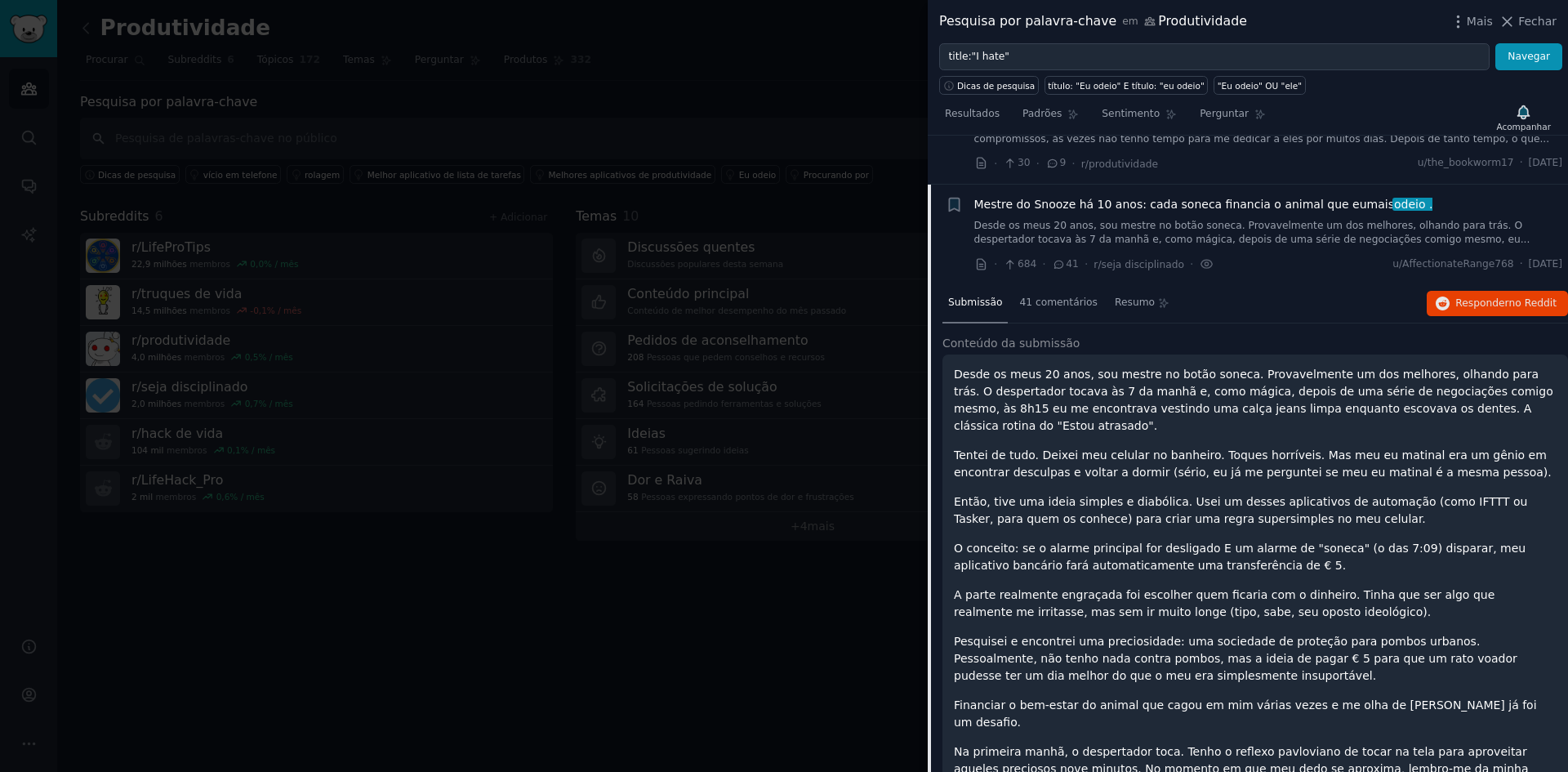
scroll to position [228, 0]
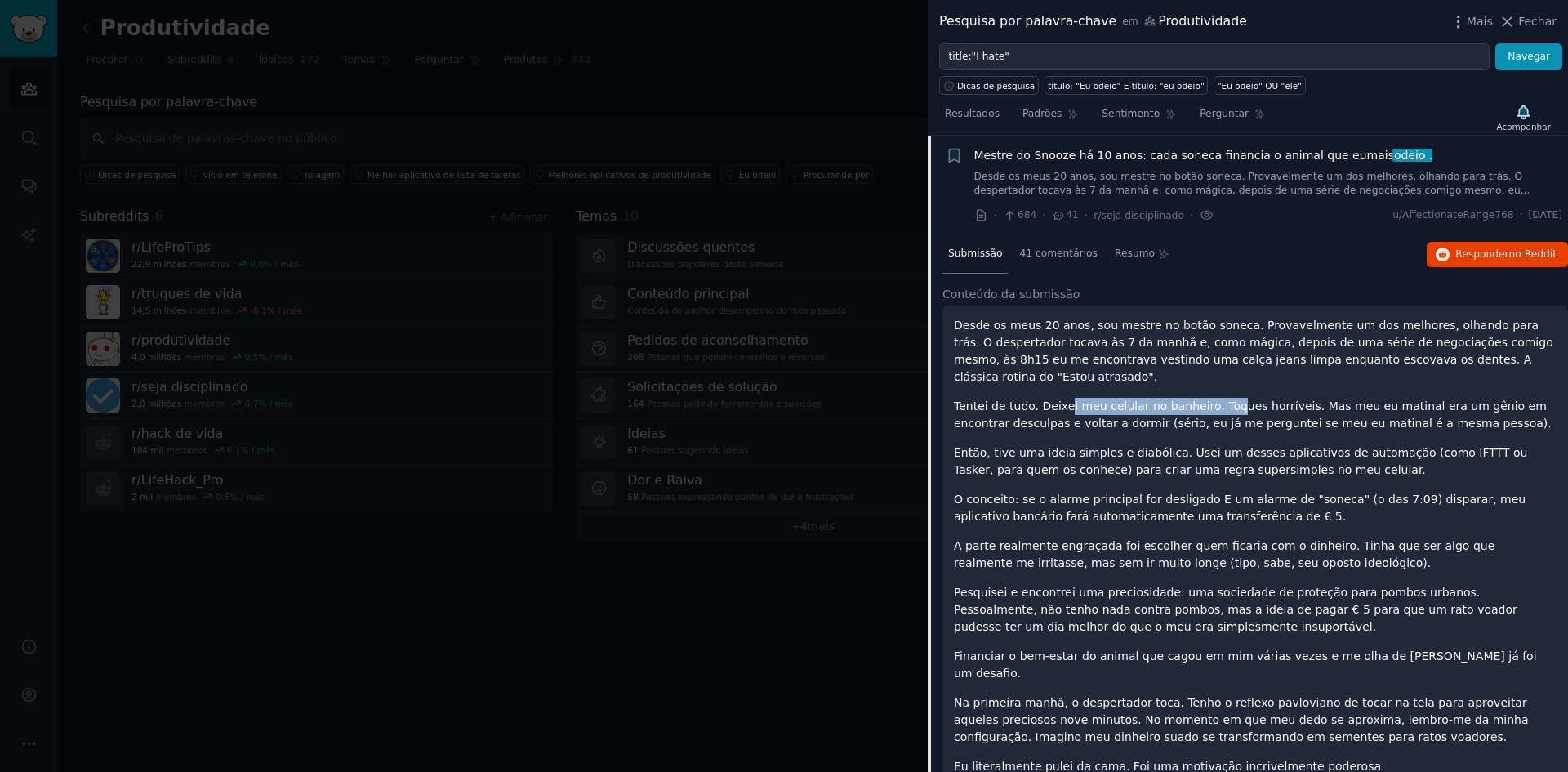
drag, startPoint x: 1057, startPoint y: 396, endPoint x: 1216, endPoint y: 391, distance: 159.1
click at [1216, 399] on font "Tentei de tudo. Deixei meu celular no banheiro. Toques horríveis. Mas meu eu ma…" at bounding box center [1252, 414] width 598 height 30
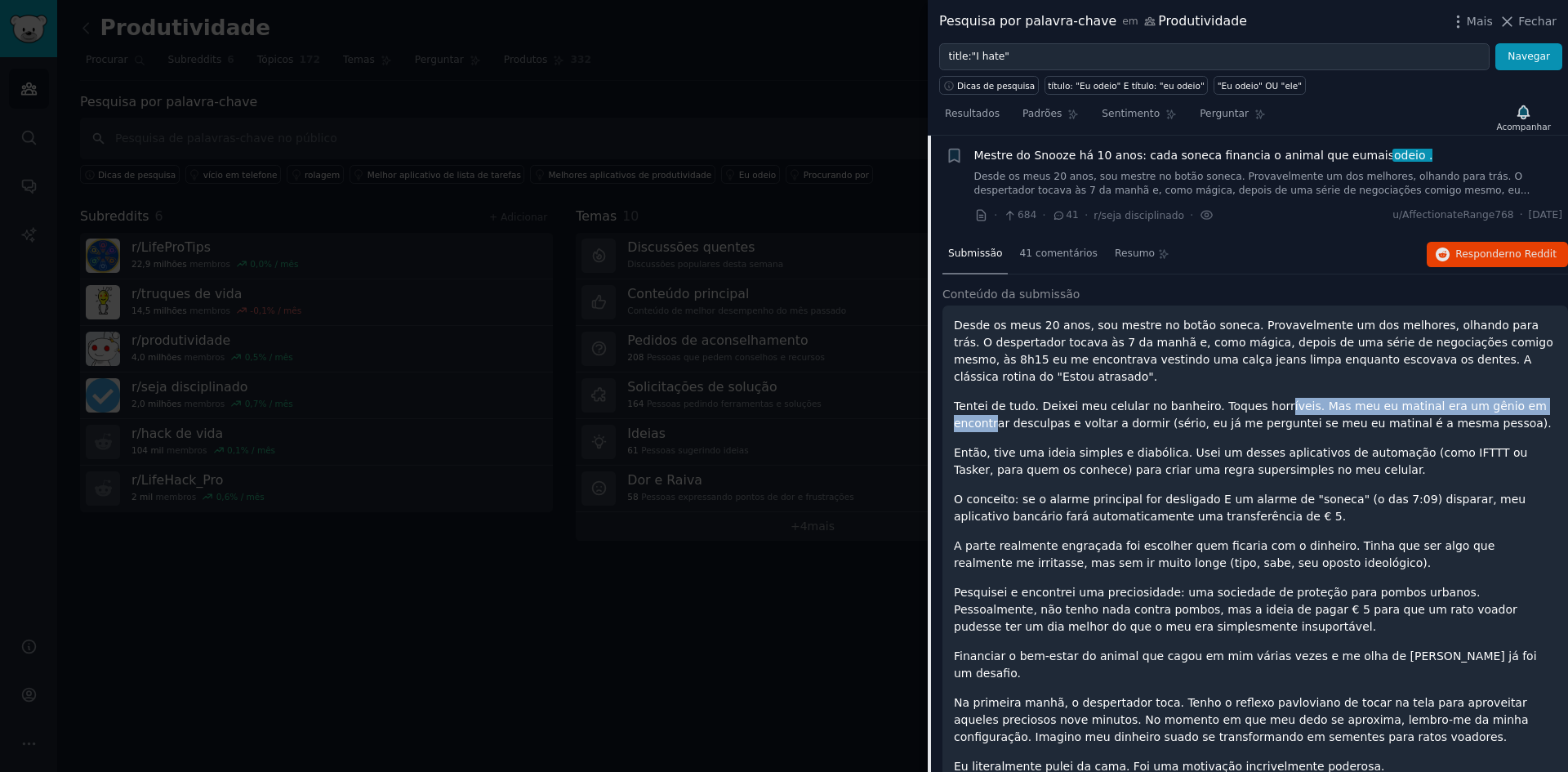
drag, startPoint x: 1255, startPoint y: 394, endPoint x: 1514, endPoint y: 395, distance: 259.0
click at [1514, 399] on font "Tentei de tudo. Deixei meu celular no banheiro. Toques horríveis. Mas meu eu ma…" at bounding box center [1252, 414] width 598 height 30
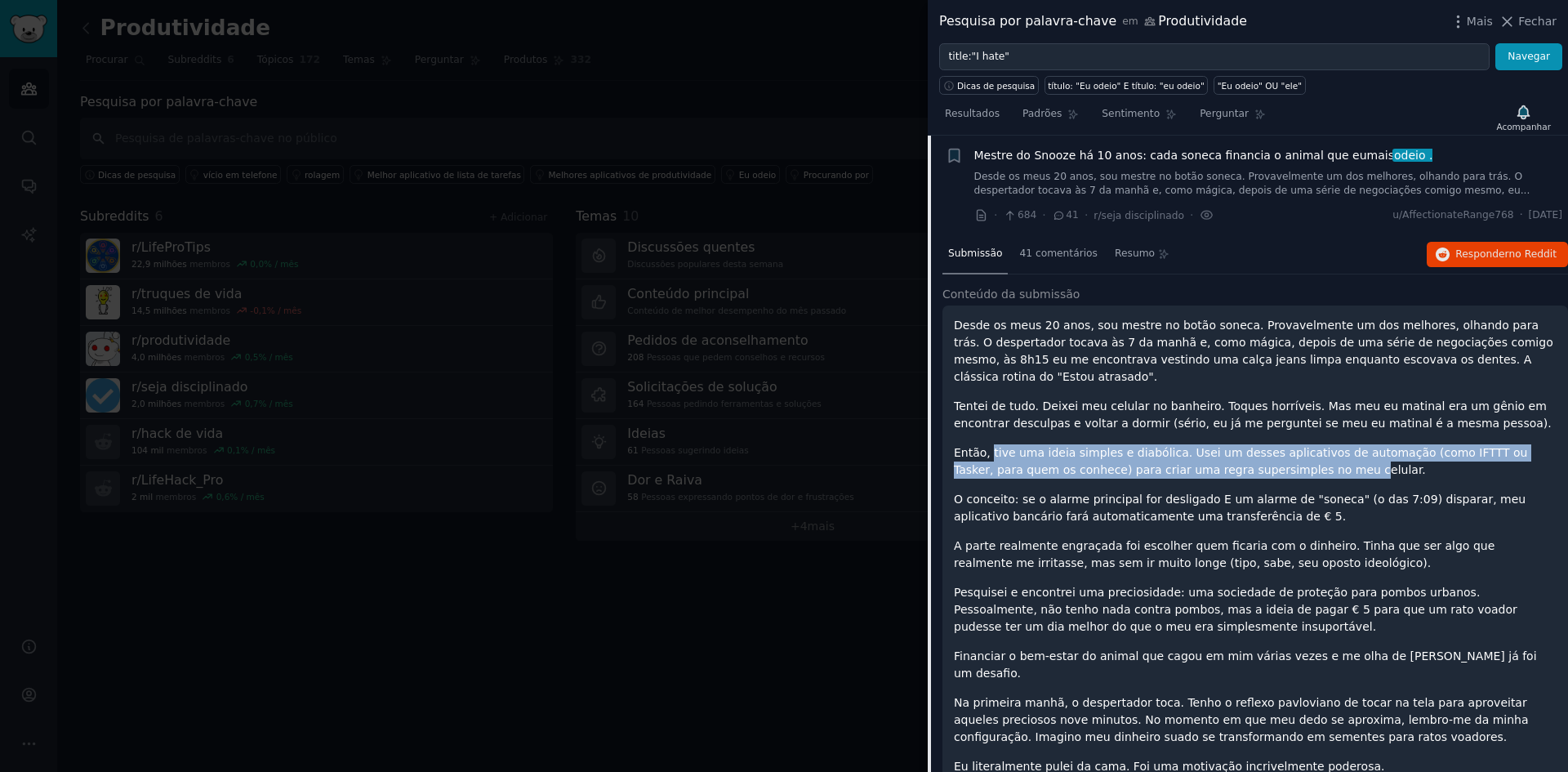
drag, startPoint x: 989, startPoint y: 435, endPoint x: 1234, endPoint y: 453, distance: 245.7
click at [1234, 453] on font "Então, tive uma ideia simples e diabólica. Usei um desses aplicativos de automa…" at bounding box center [1240, 460] width 573 height 30
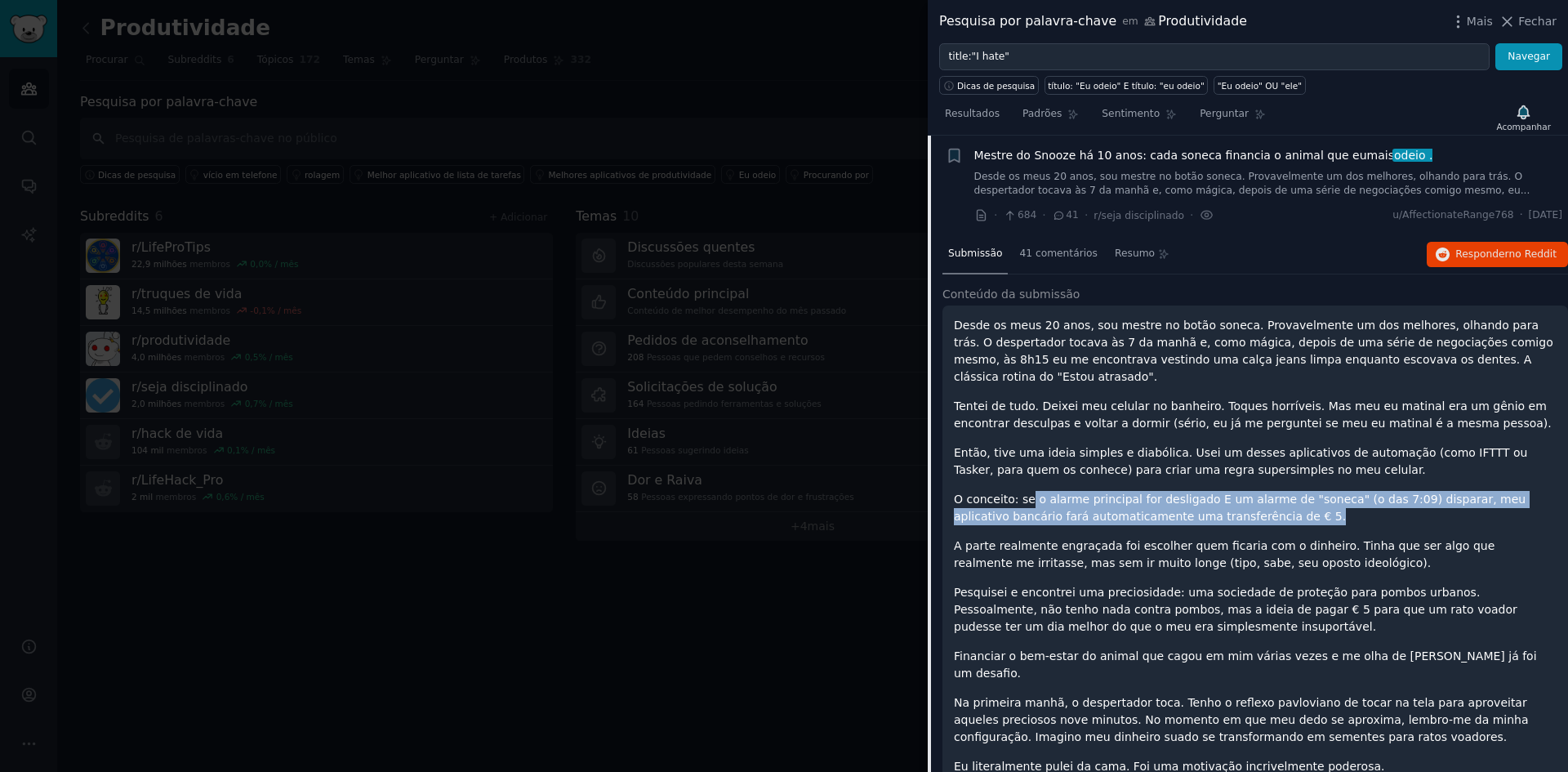
drag, startPoint x: 1025, startPoint y: 484, endPoint x: 1200, endPoint y: 496, distance: 175.4
click at [1200, 496] on p "O conceito: se o alarme principal for desligado E um alarme de "soneca" (o das …" at bounding box center [1255, 508] width 603 height 35
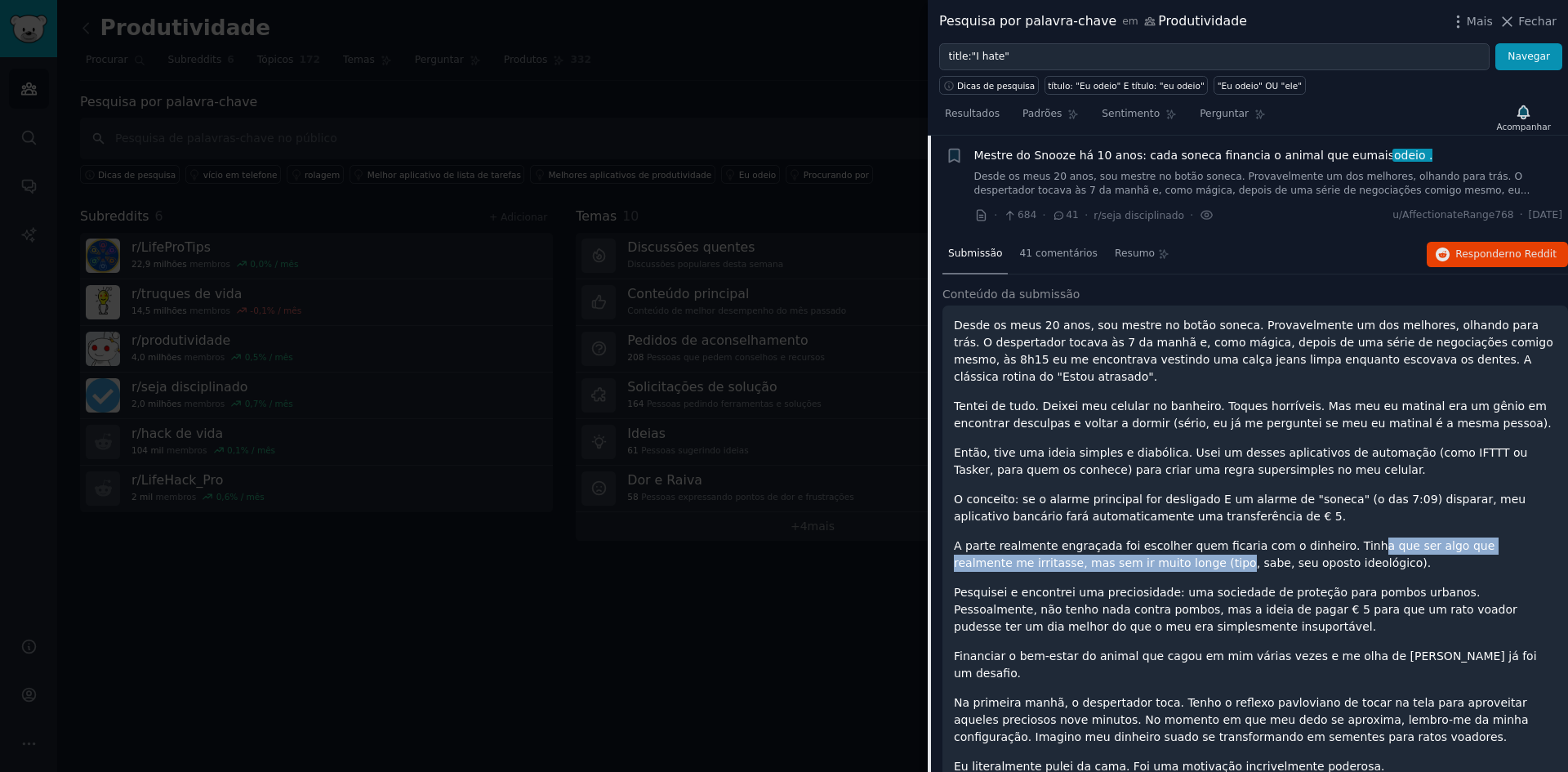
drag, startPoint x: 1122, startPoint y: 541, endPoint x: 1332, endPoint y: 533, distance: 210.2
click at [1332, 539] on font "A parte realmente engraçada foi escolher quem ficaria com o dinheiro. Tinha que…" at bounding box center [1223, 553] width 541 height 30
click at [1072, 586] on font "Pesquisei e encontrei uma preciosidade: uma sociedade de proteção para pombos u…" at bounding box center [1235, 609] width 564 height 47
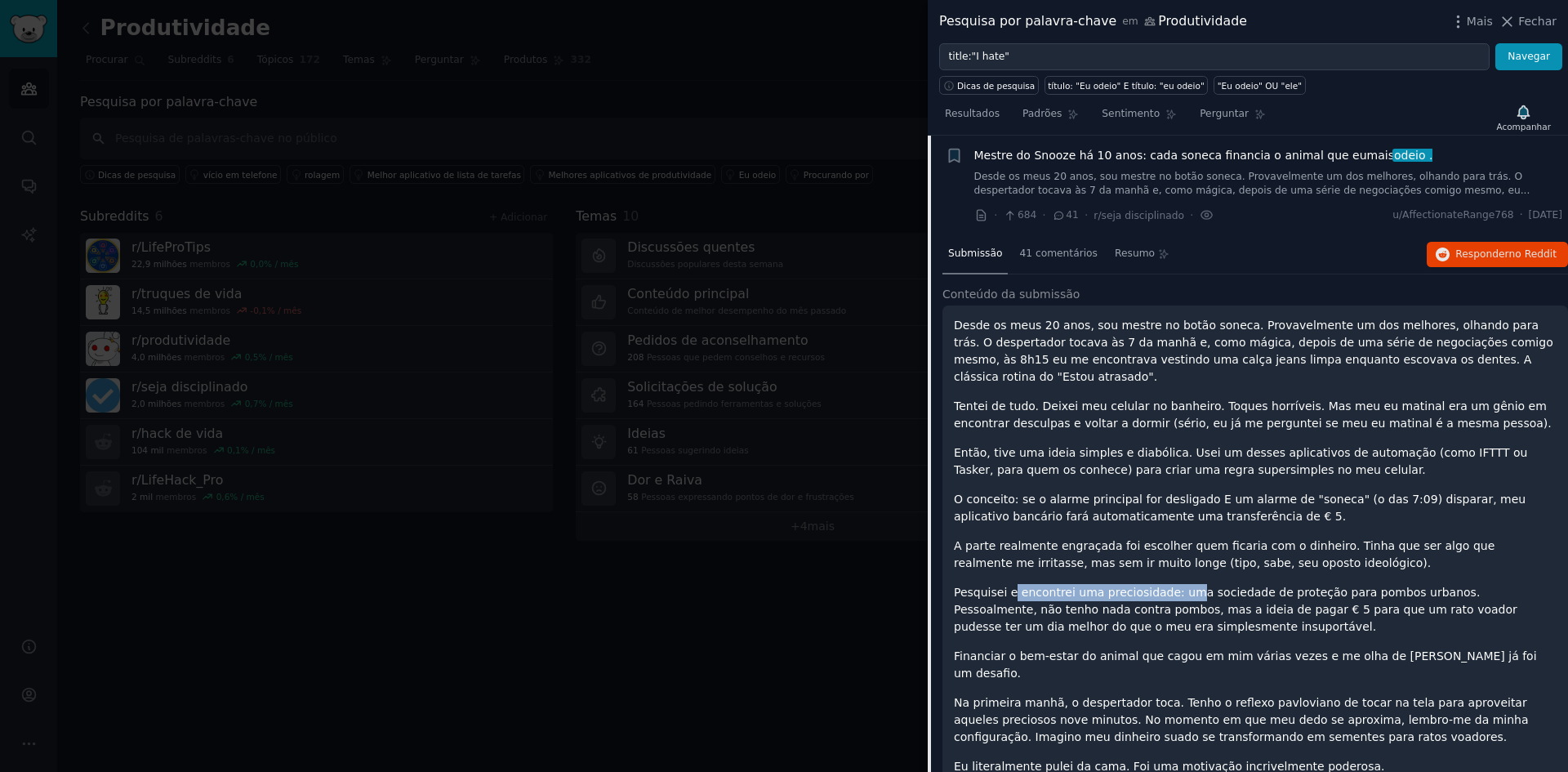
drag, startPoint x: 1010, startPoint y: 572, endPoint x: 1175, endPoint y: 579, distance: 165.1
click at [1175, 586] on font "Pesquisei e encontrei uma preciosidade: uma sociedade de proteção para pombos u…" at bounding box center [1235, 609] width 564 height 47
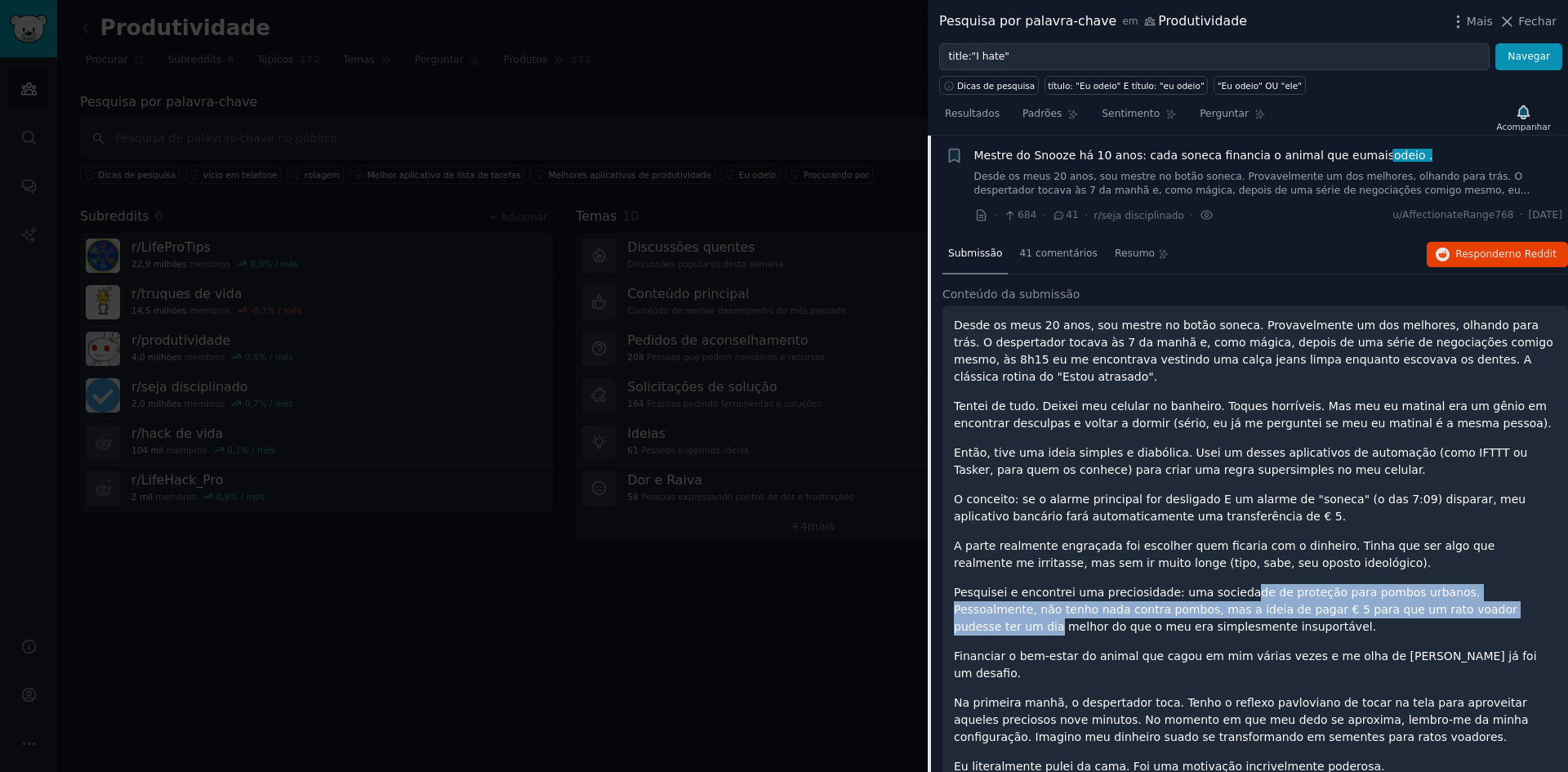
drag, startPoint x: 1221, startPoint y: 581, endPoint x: 1414, endPoint y: 595, distance: 193.5
click at [1414, 595] on font "Pesquisei e encontrei uma preciosidade: uma sociedade de proteção para pombos u…" at bounding box center [1235, 609] width 564 height 47
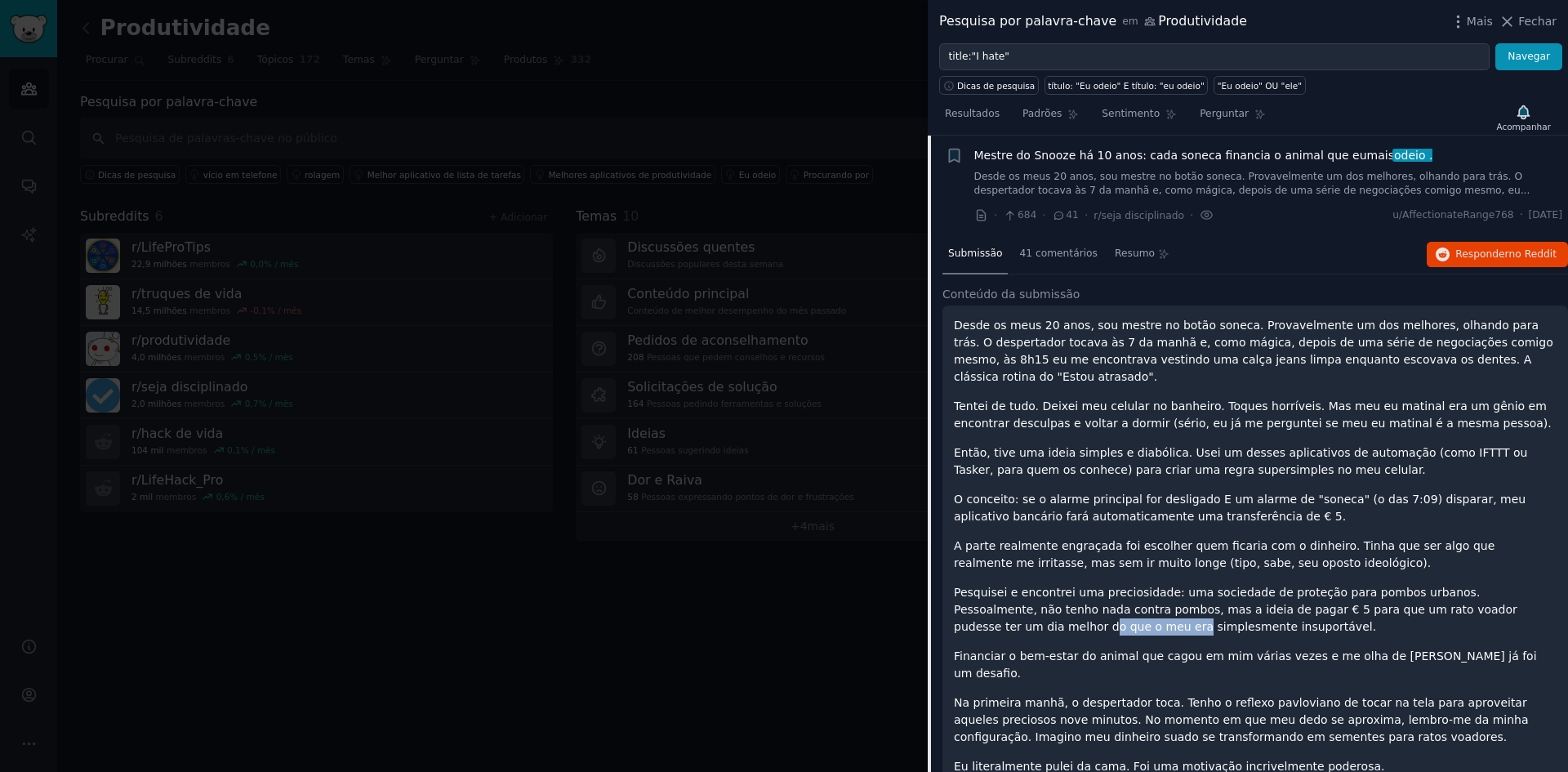
drag, startPoint x: 1482, startPoint y: 590, endPoint x: 1560, endPoint y: 585, distance: 78.2
click at [1560, 585] on div "Desde os meus 20 anos, sou mestre no botão soneca. Provavelmente um dos melhore…" at bounding box center [1256, 629] width 626 height 647
drag, startPoint x: 1027, startPoint y: 641, endPoint x: 1211, endPoint y: 643, distance: 184.0
click at [1211, 649] on font "Financiar o bem-estar do animal que cagou em mim várias vezes e me olha de [PER…" at bounding box center [1244, 663] width 583 height 30
drag, startPoint x: 1025, startPoint y: 670, endPoint x: 1326, endPoint y: 670, distance: 301.0
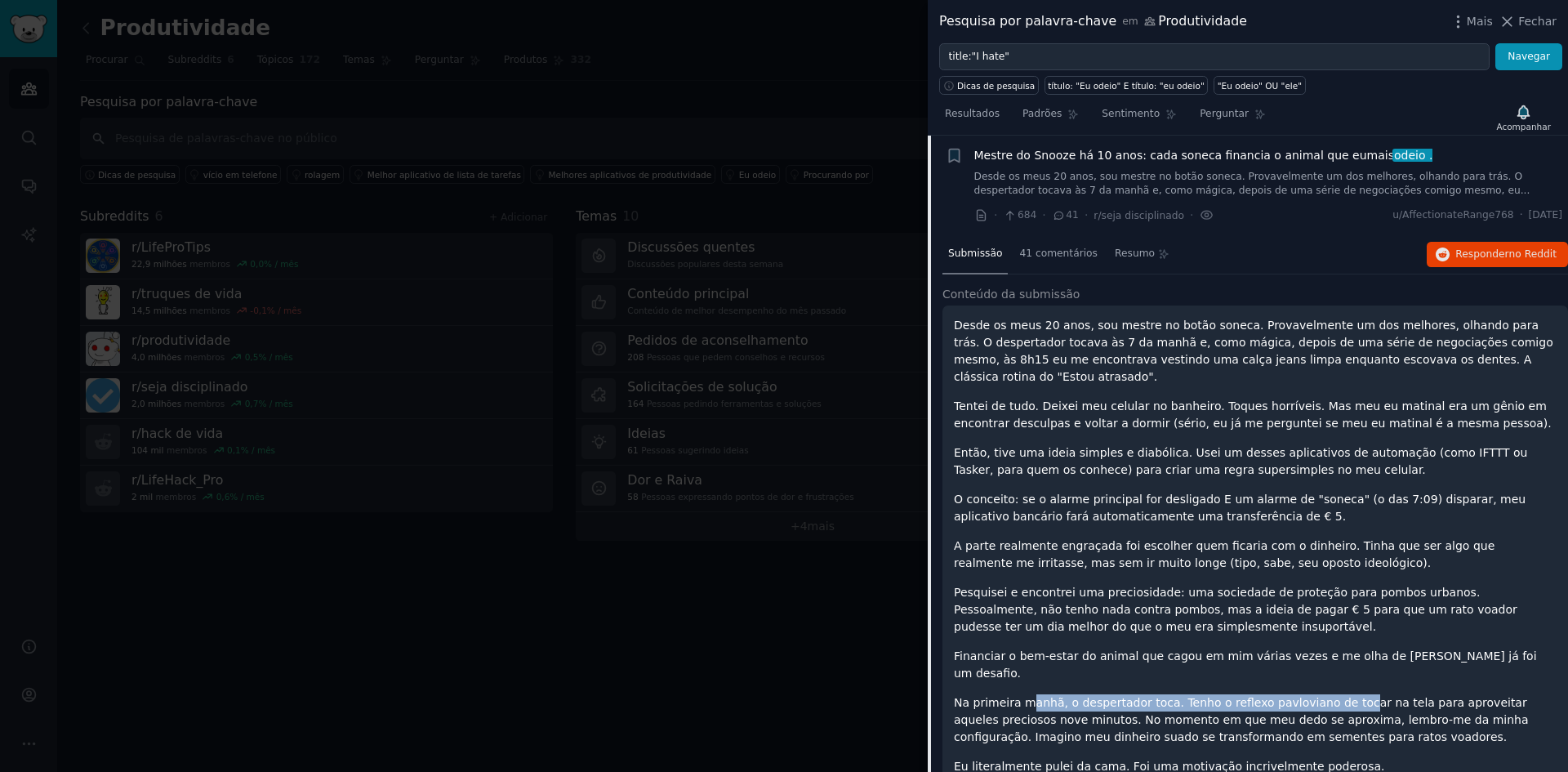
click at [1326, 696] on font "Na primeira manhã, o despertador toca. Tenho o reflexo pavloviano de tocar na t…" at bounding box center [1241, 719] width 575 height 47
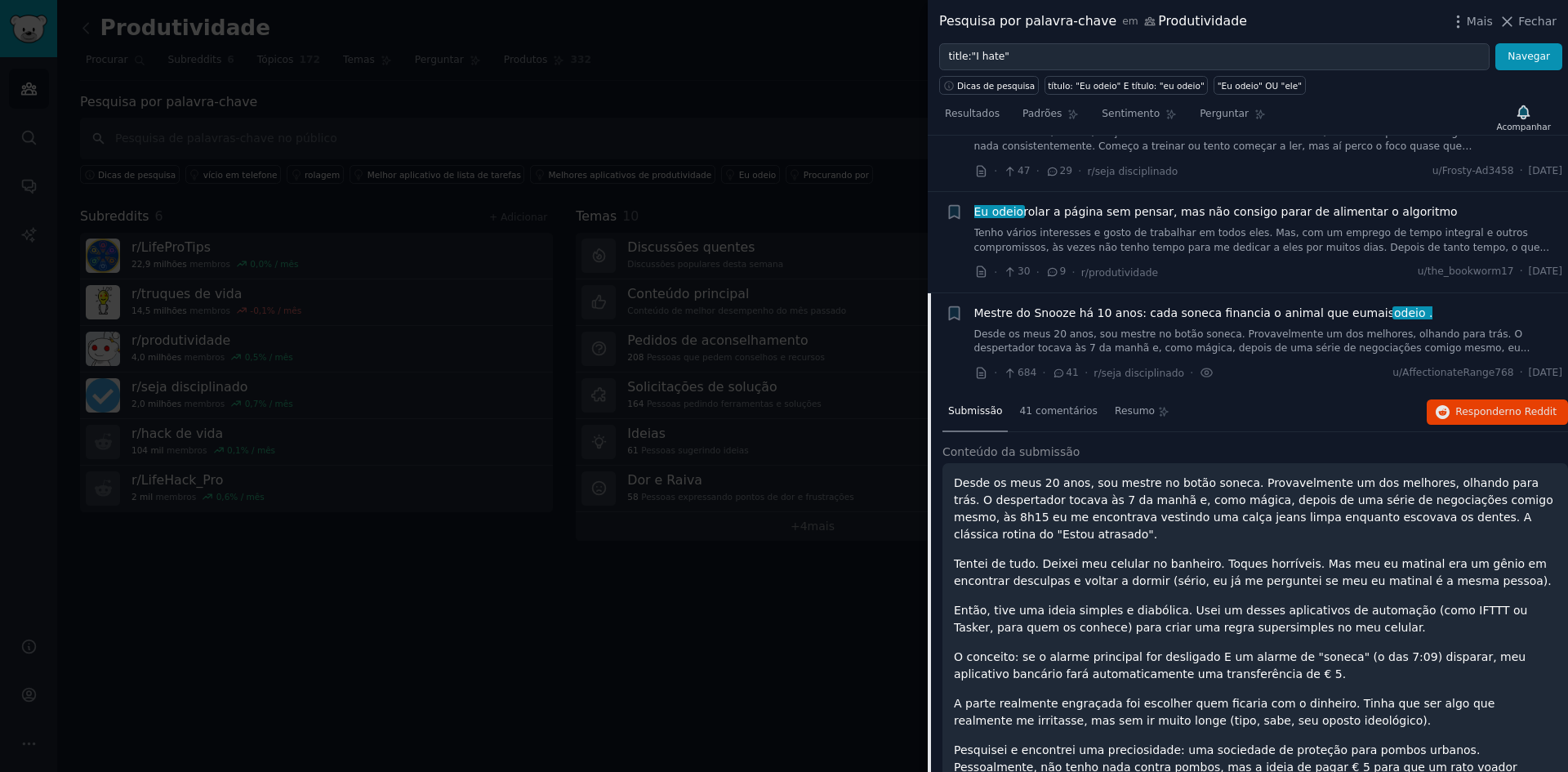
scroll to position [64, 0]
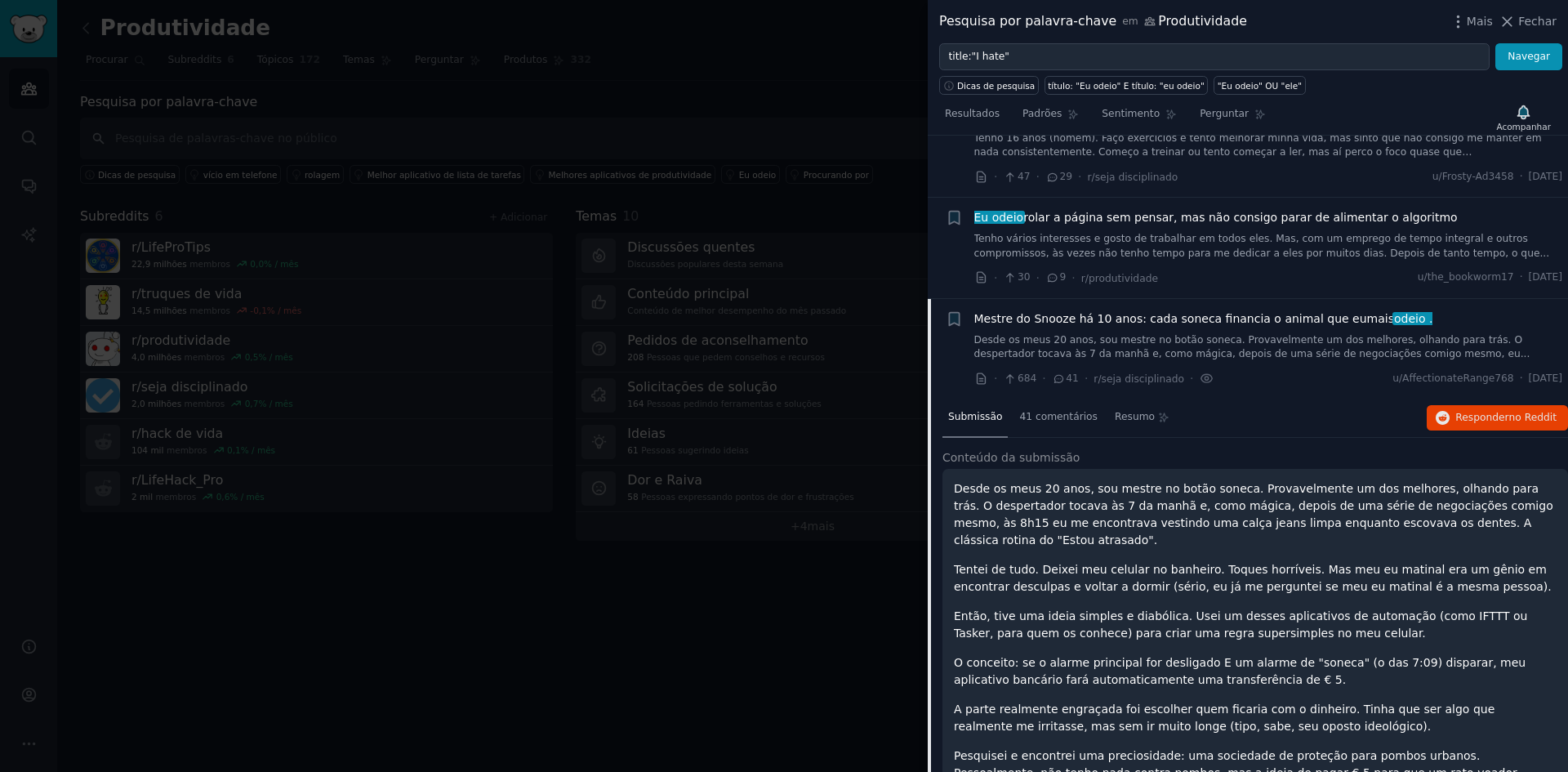
click at [1167, 330] on div "Mestre do Snooze há 10 anos: cada soneca financia o animal que eu mais odeio . …" at bounding box center [1268, 336] width 589 height 52
click at [1163, 343] on font "Desde os meus 20 anos, sou mestre no botão soneca. Provavelmente um dos melhore…" at bounding box center [1252, 347] width 556 height 26
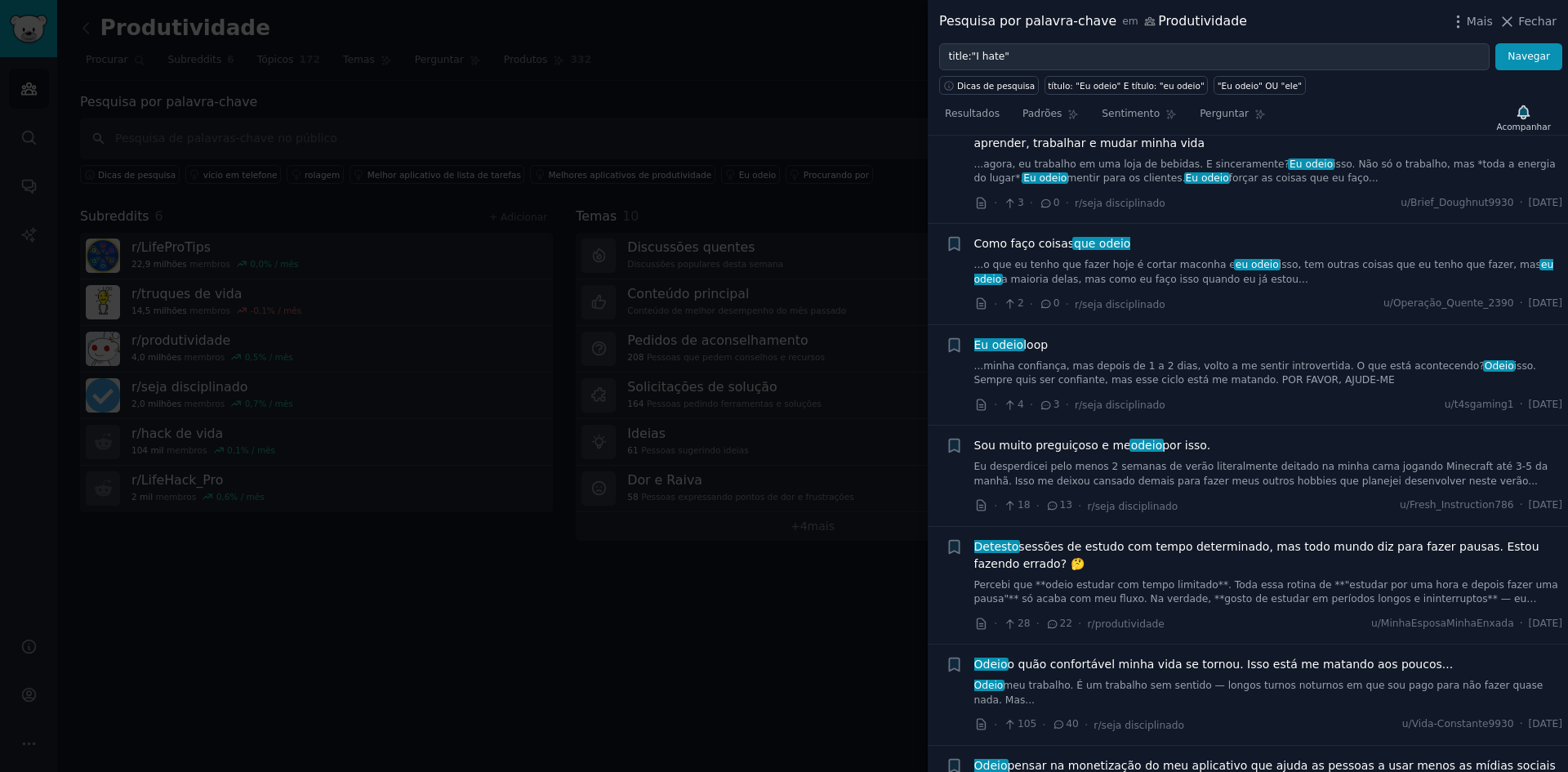
scroll to position [472, 0]
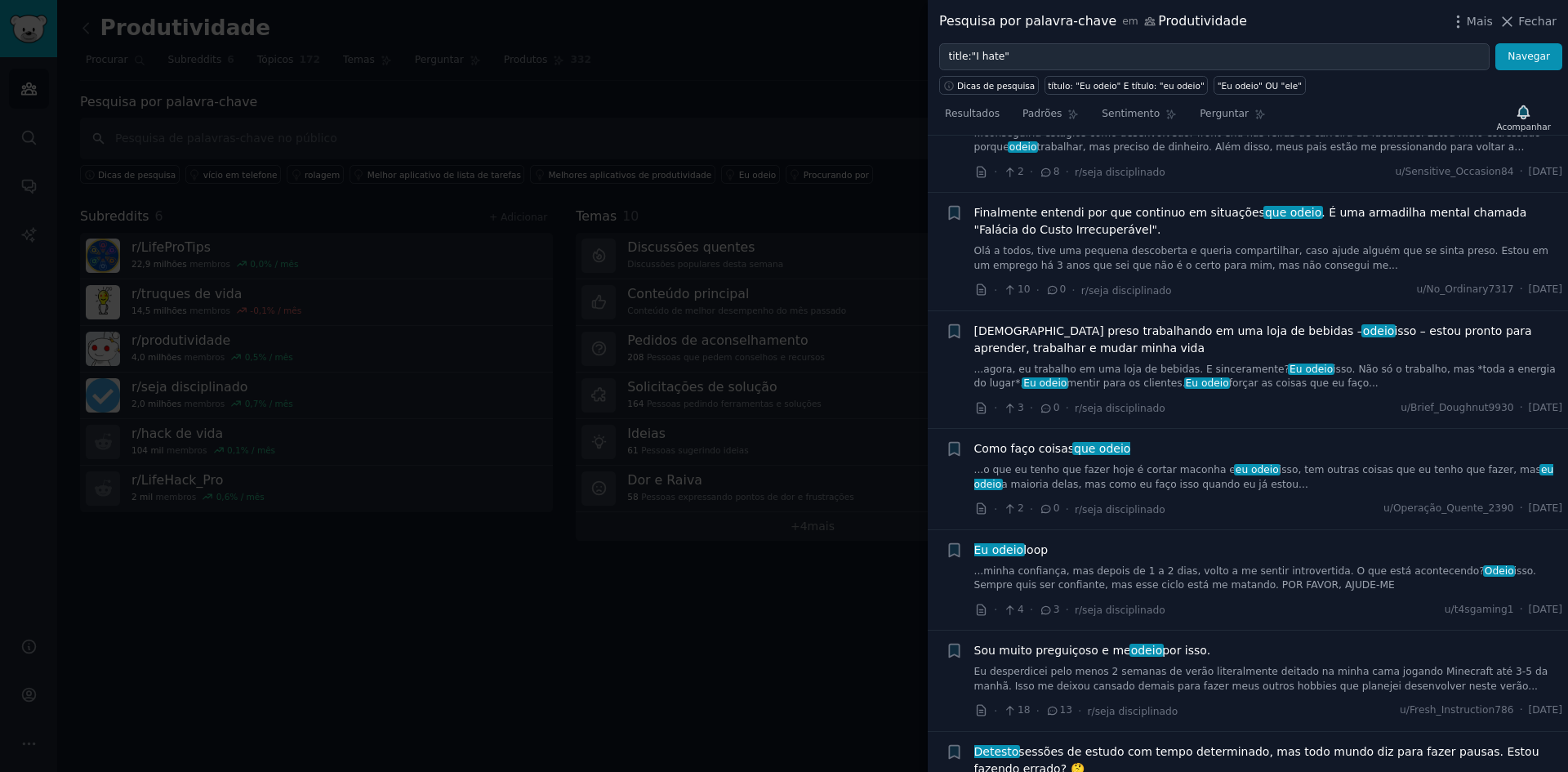
click at [827, 583] on div at bounding box center [784, 386] width 1568 height 772
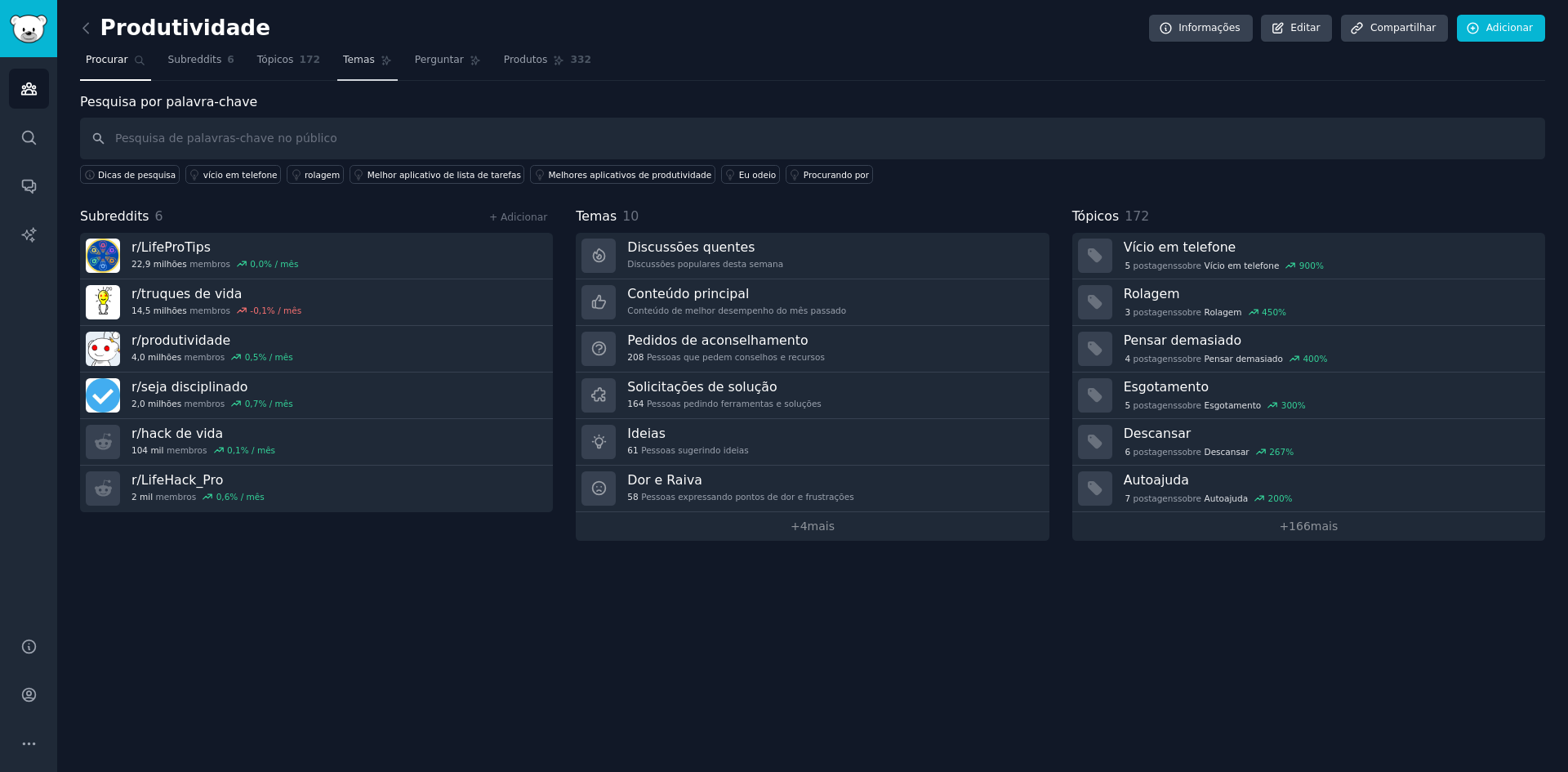
click at [343, 64] on font "Temas" at bounding box center [358, 60] width 32 height 12
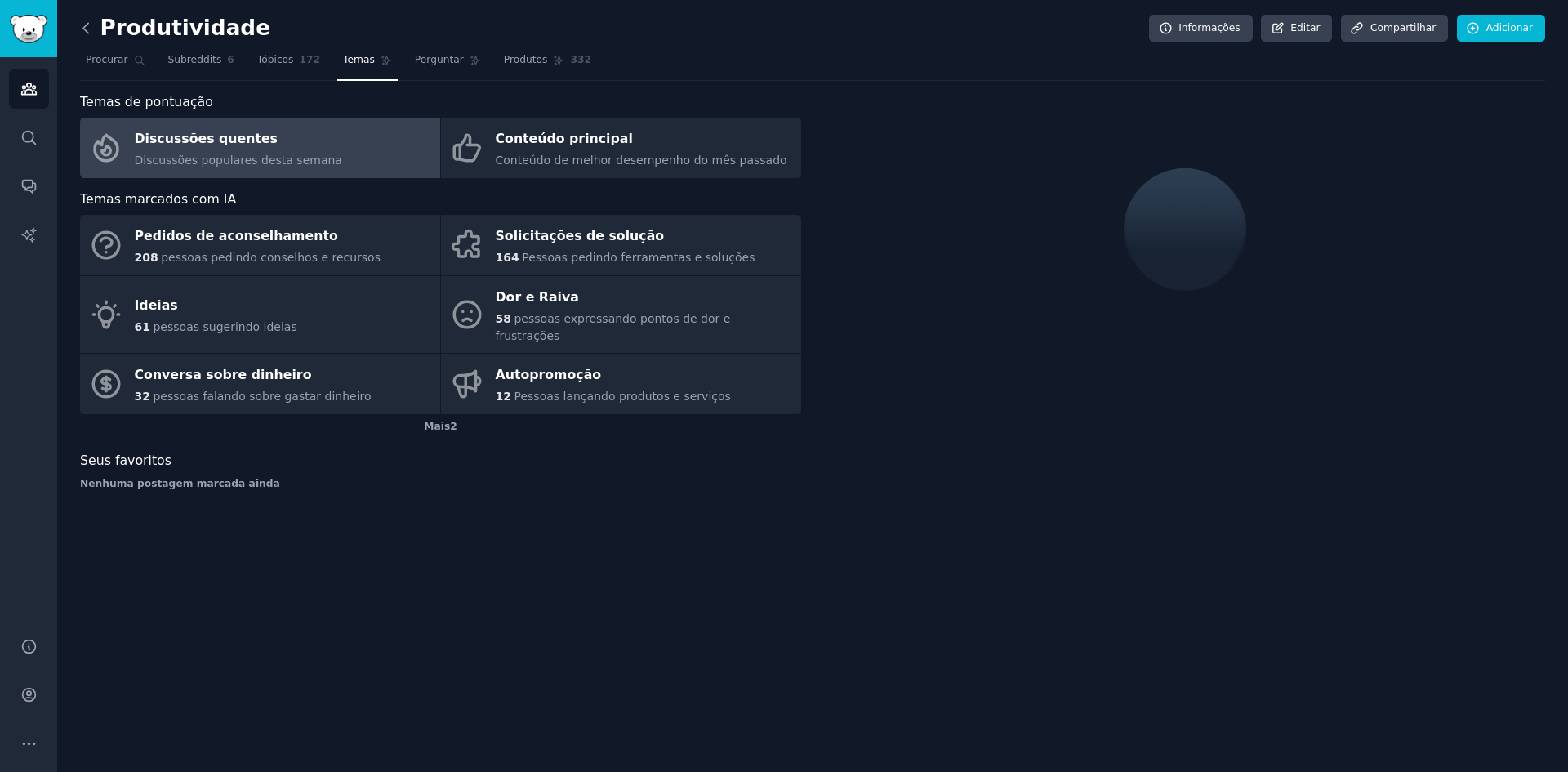
click at [90, 19] on icon at bounding box center [86, 28] width 17 height 17
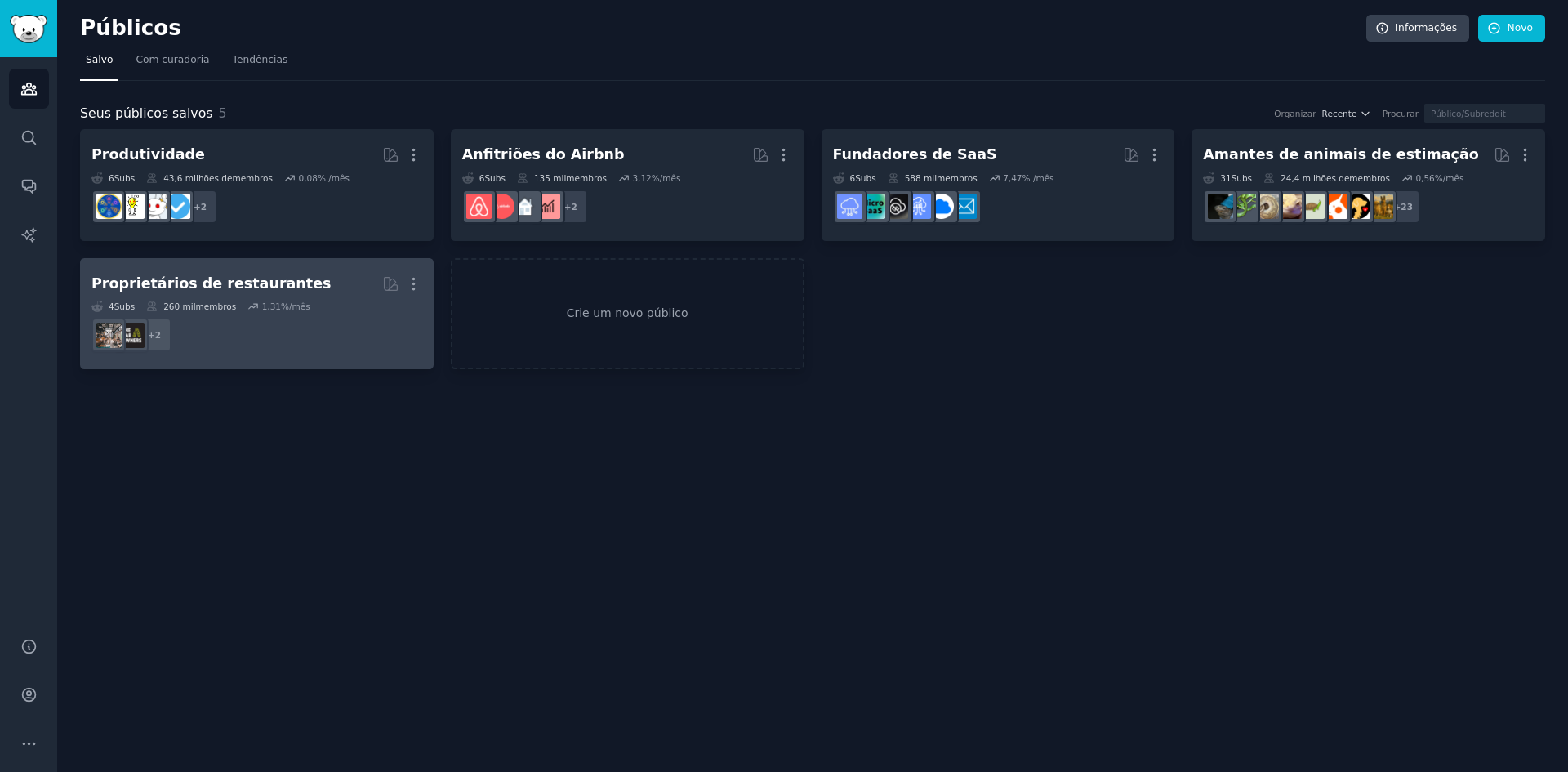
click at [279, 288] on h2 "Proprietários de restaurantes Mais" at bounding box center [256, 284] width 330 height 29
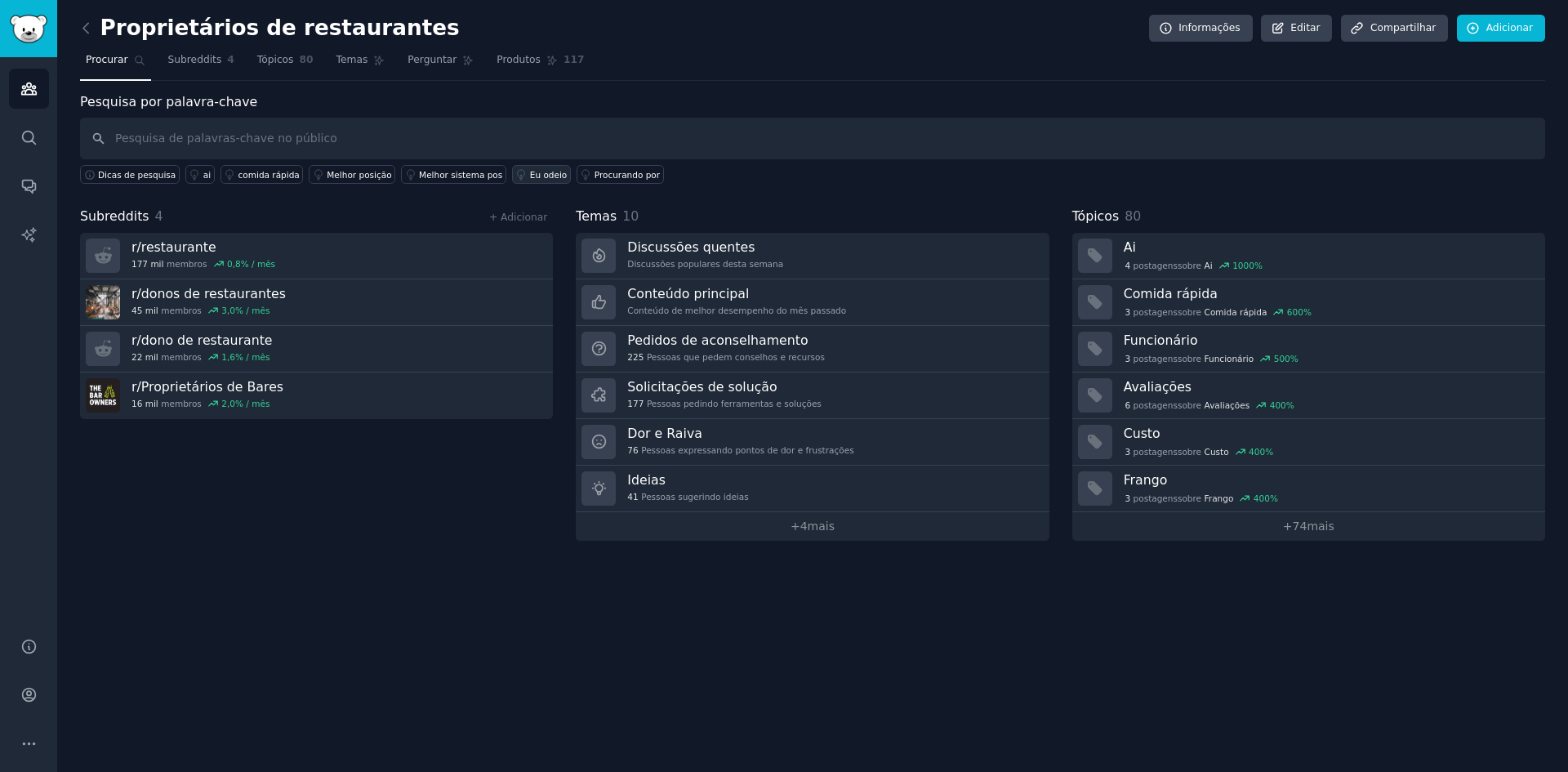
click at [530, 178] on font "Eu odeio" at bounding box center [548, 175] width 37 height 10
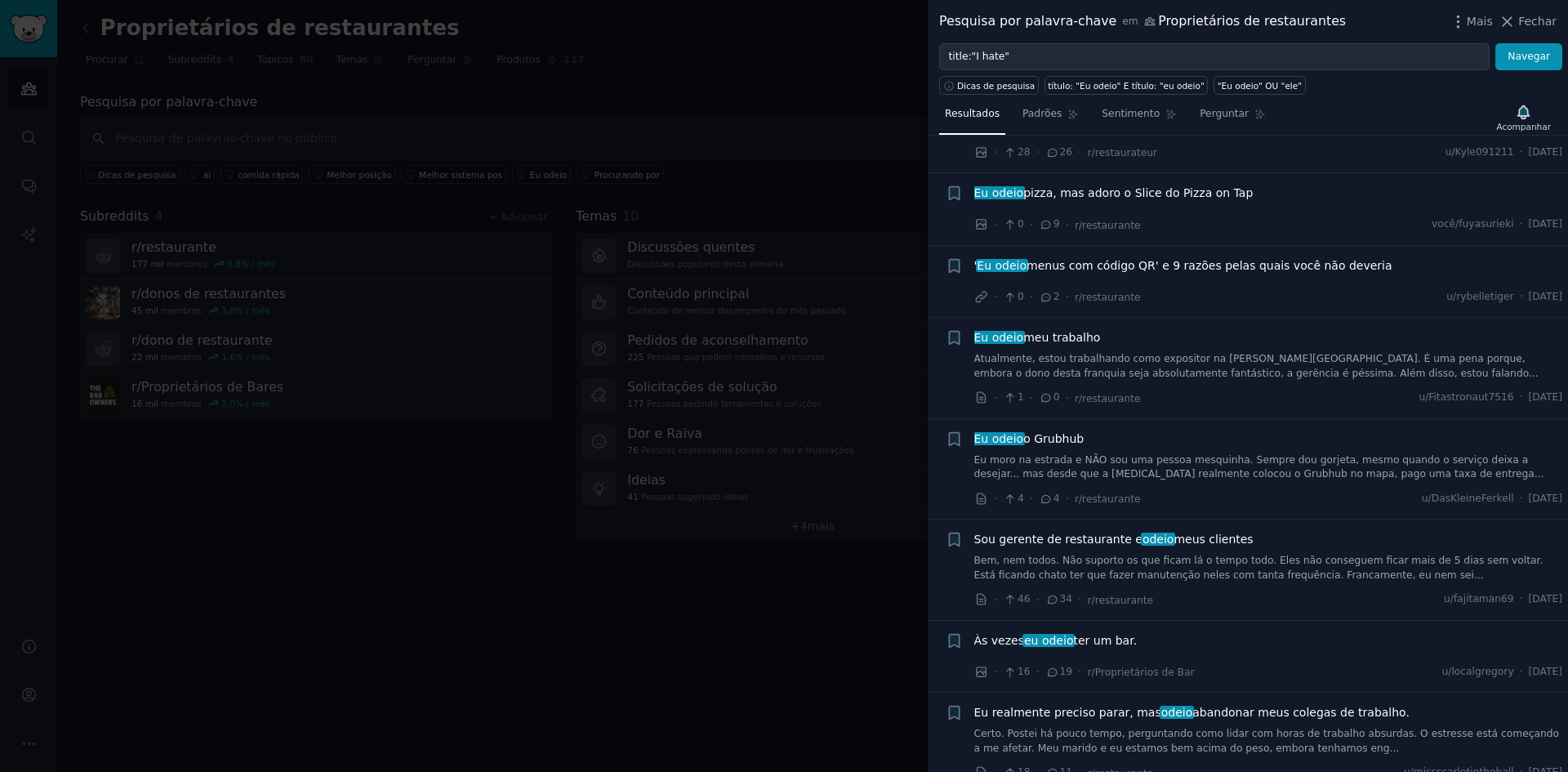
scroll to position [490, 0]
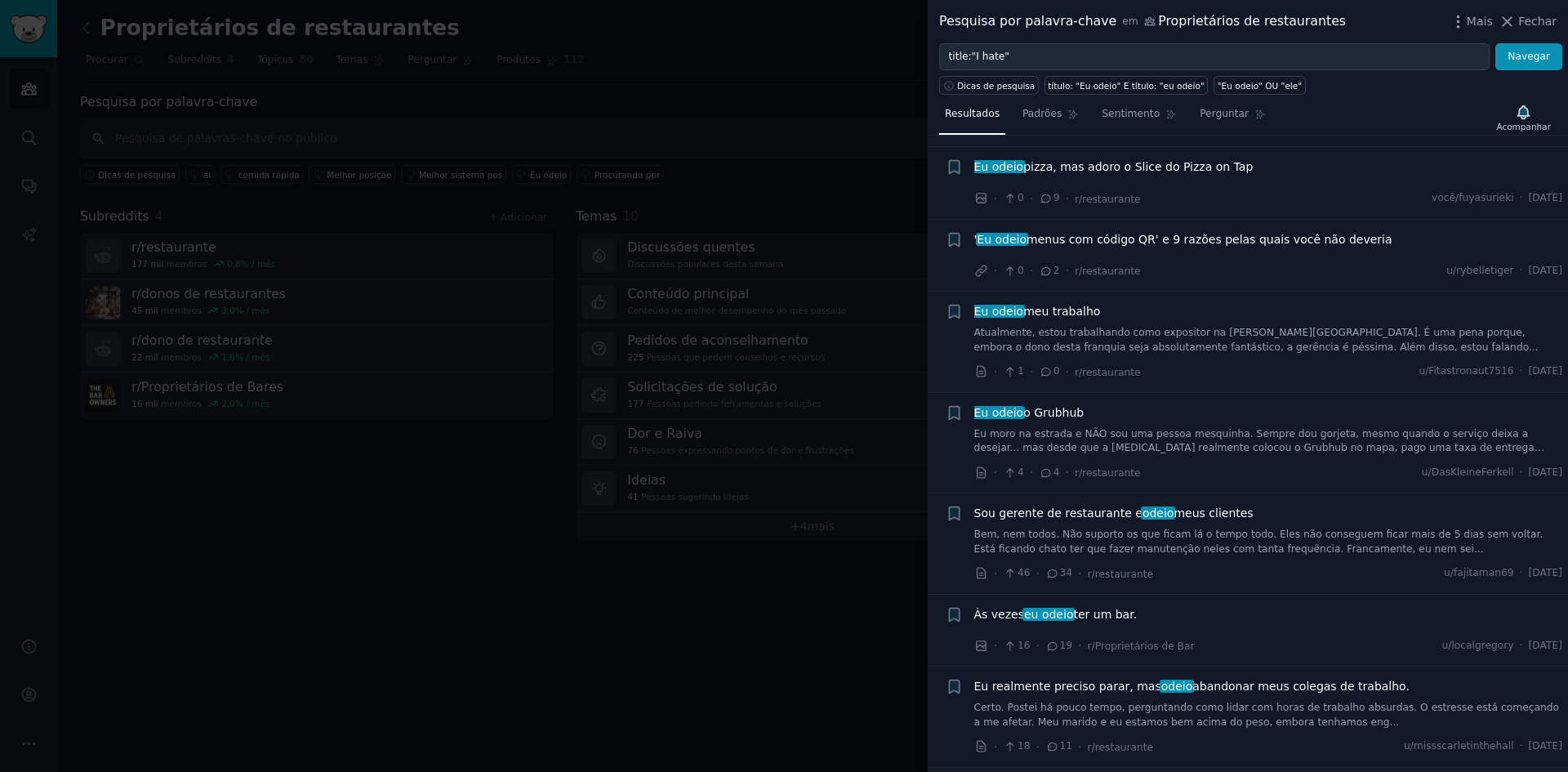
click at [346, 500] on div at bounding box center [784, 386] width 1568 height 772
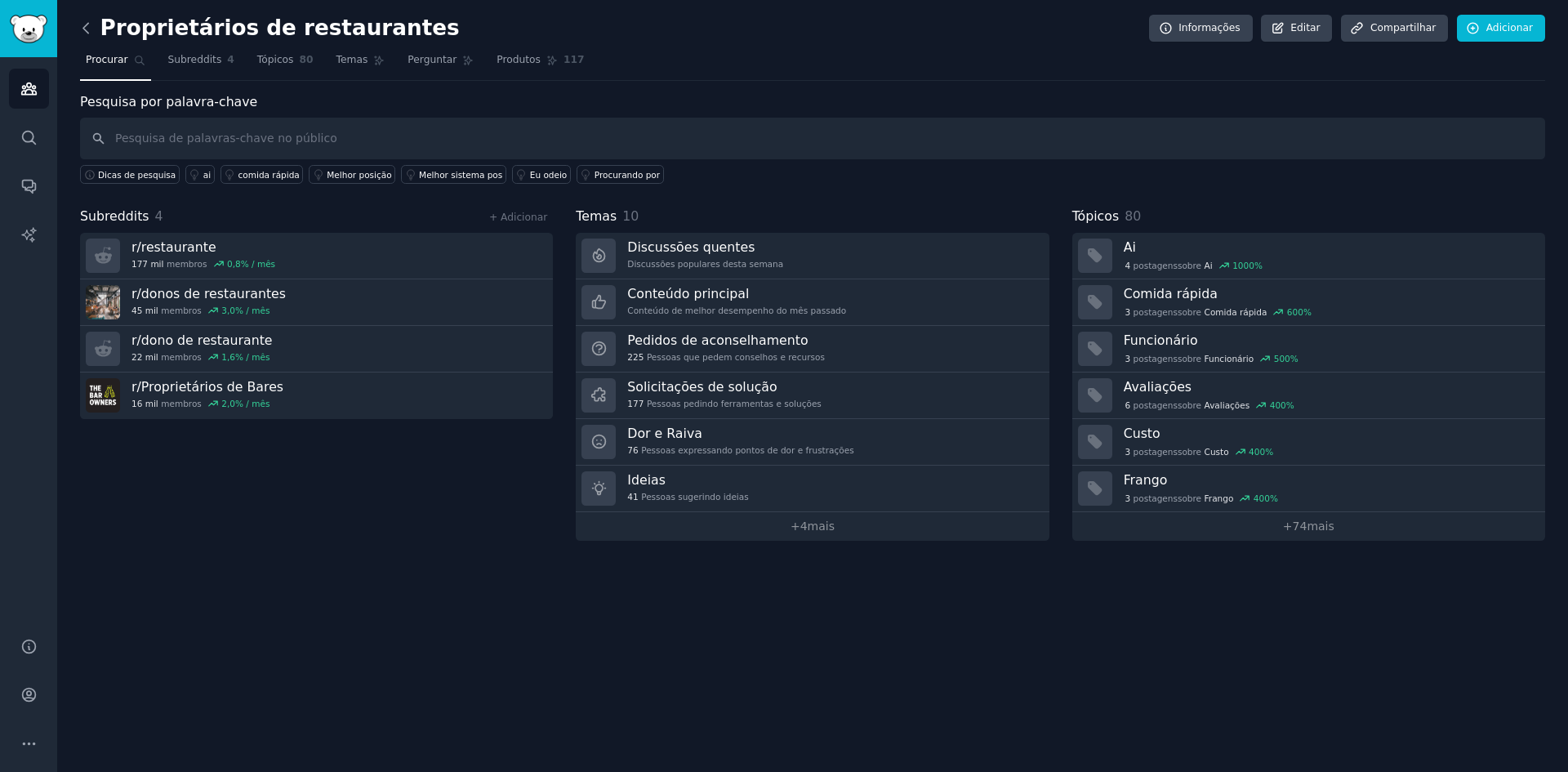
click at [92, 22] on icon at bounding box center [86, 28] width 17 height 17
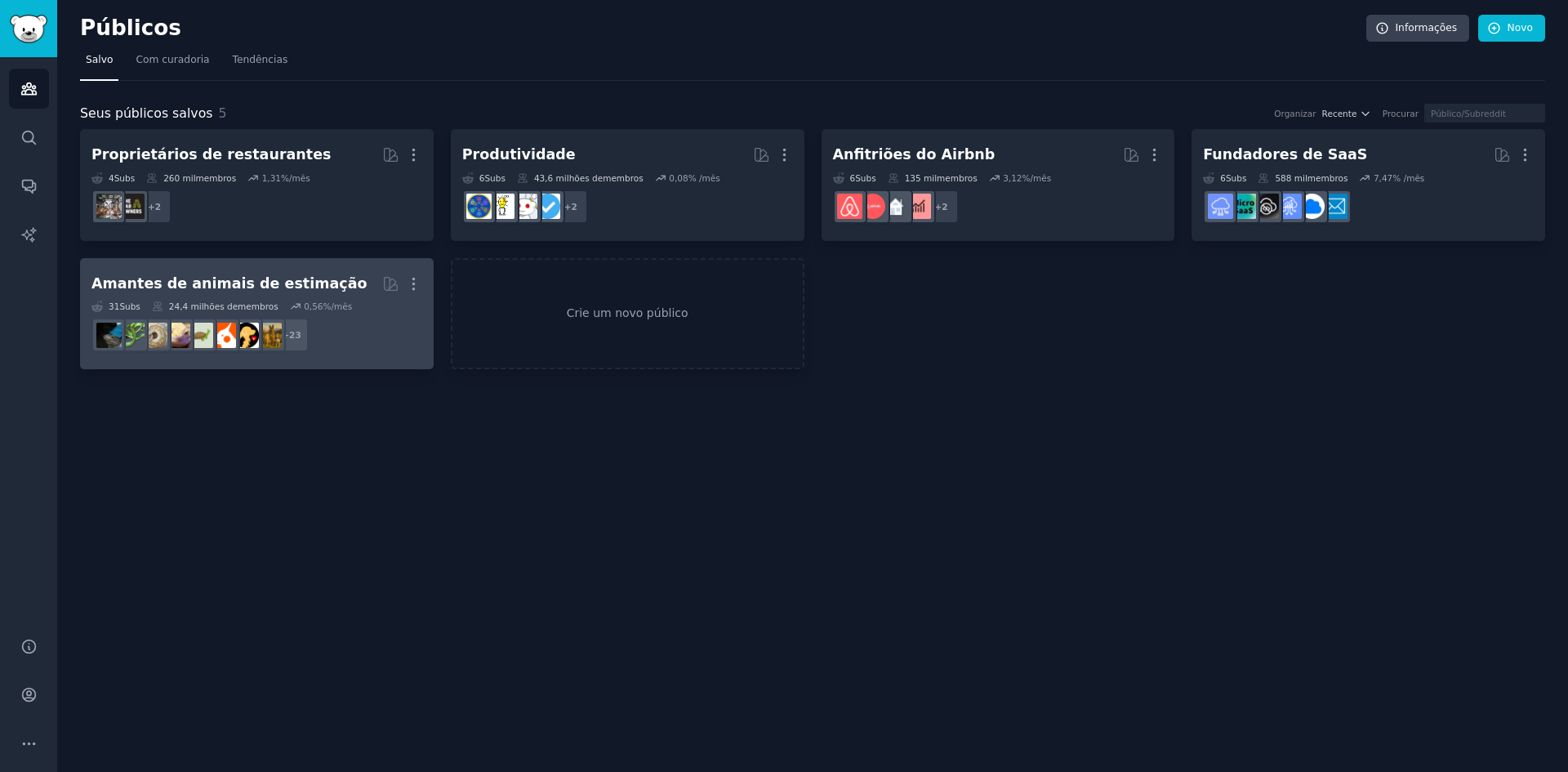
click at [317, 290] on h2 "Amantes de animais de estimação Mais" at bounding box center [256, 284] width 330 height 29
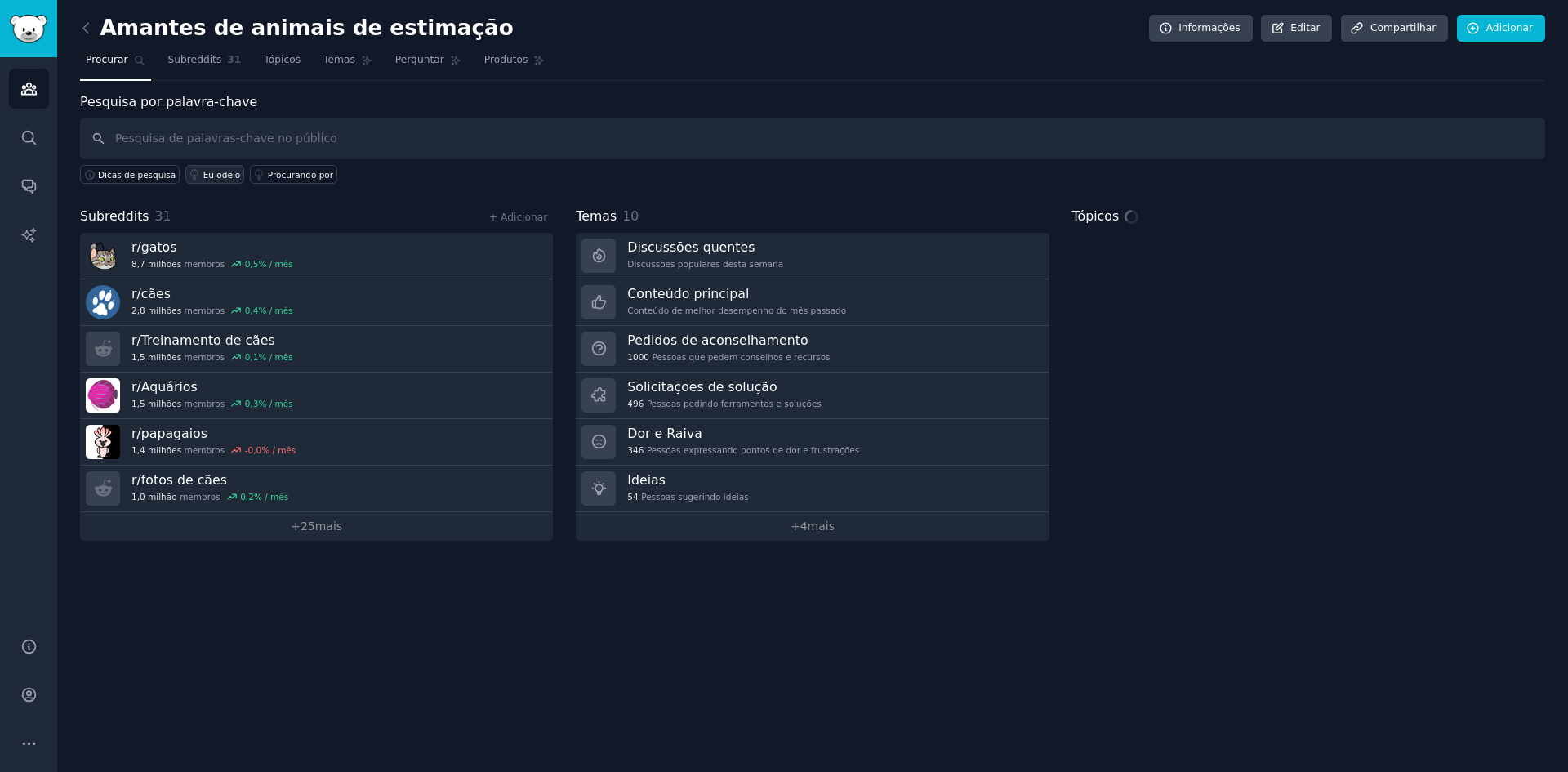
click at [210, 170] on font "Eu odeio" at bounding box center [222, 175] width 37 height 10
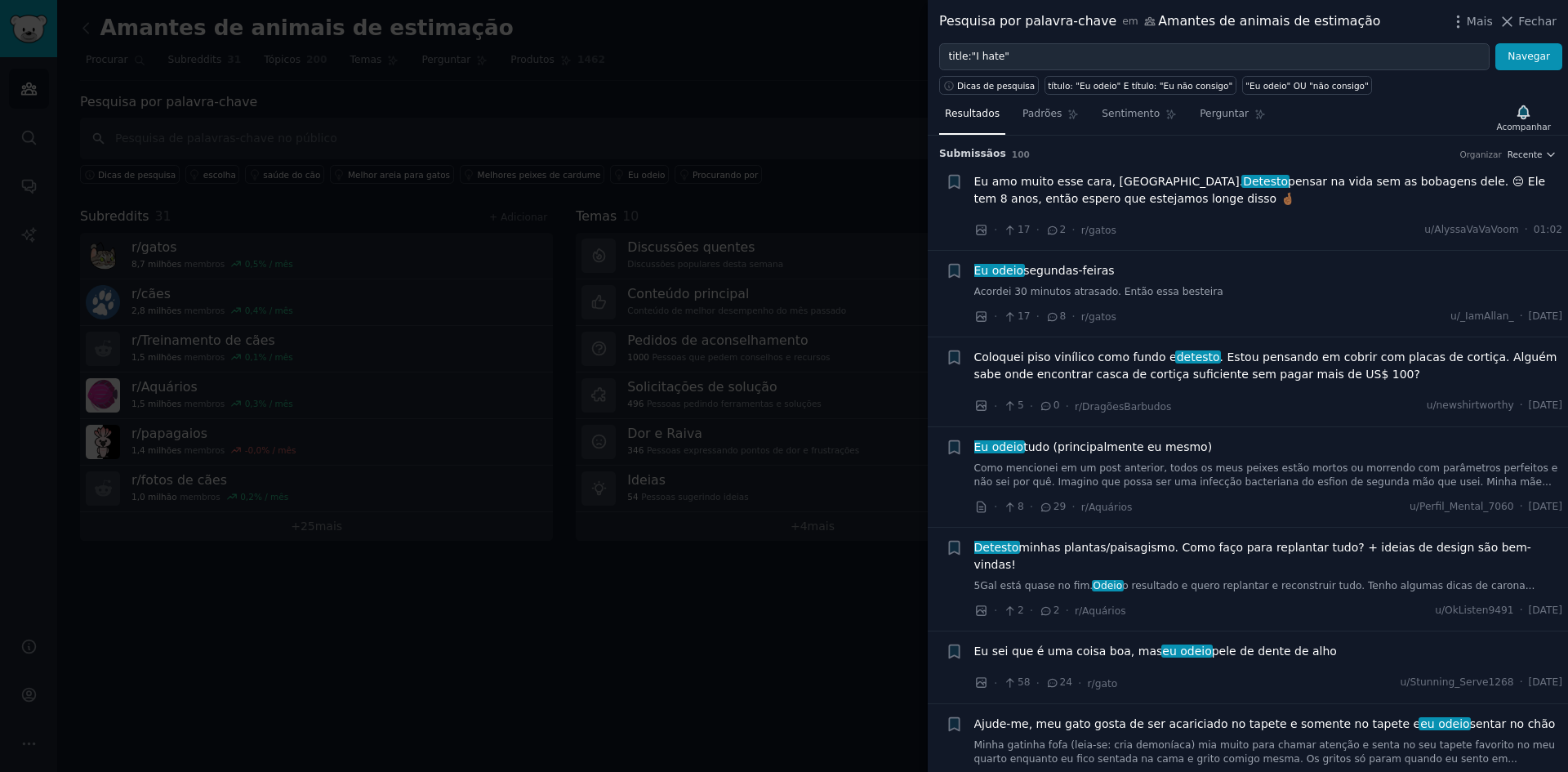
click at [880, 182] on div at bounding box center [784, 386] width 1568 height 772
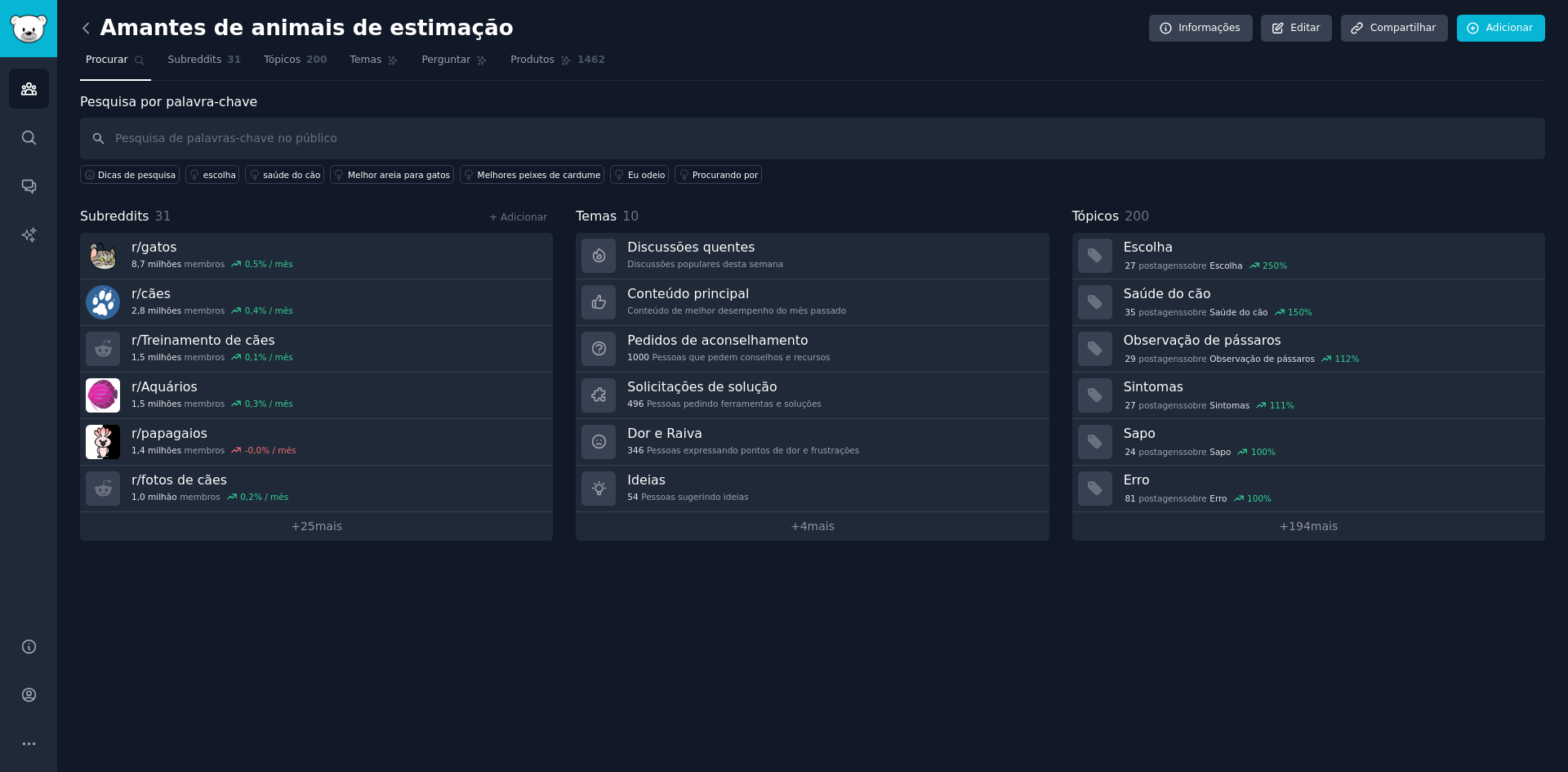
click at [88, 20] on icon at bounding box center [86, 28] width 17 height 17
